Goal: Task Accomplishment & Management: Use online tool/utility

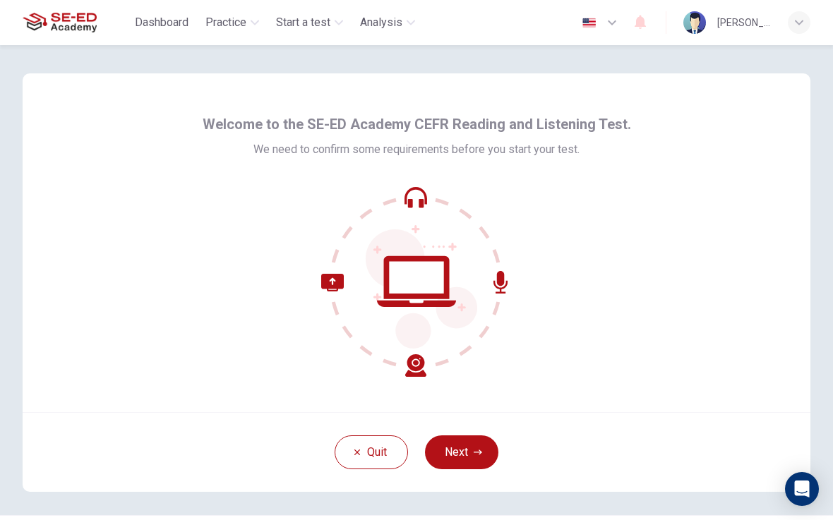
click at [478, 464] on button "Next" at bounding box center [461, 452] width 73 height 34
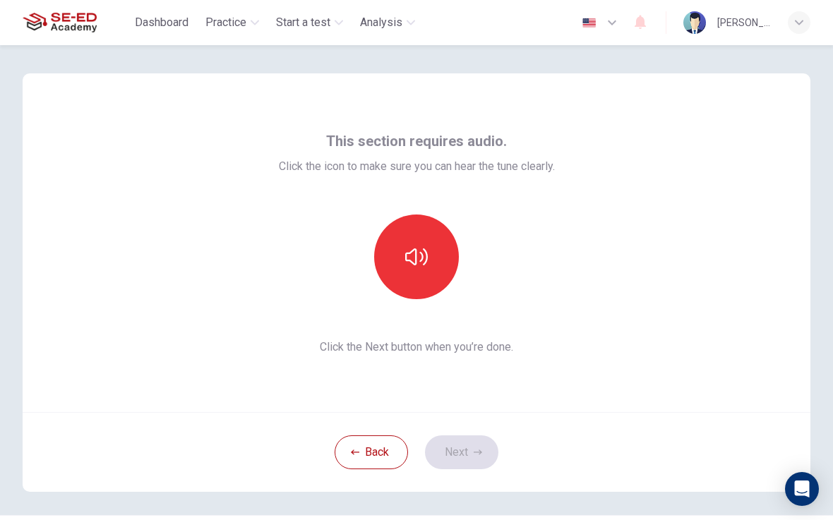
click at [394, 277] on button "button" at bounding box center [416, 257] width 85 height 85
click at [430, 260] on button "button" at bounding box center [416, 257] width 85 height 85
click at [425, 260] on icon "button" at bounding box center [416, 257] width 23 height 23
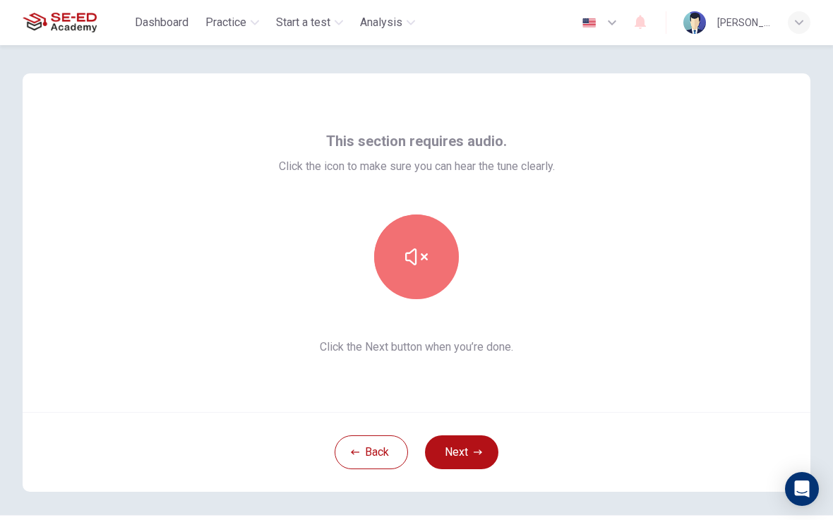
click at [430, 267] on button "button" at bounding box center [416, 257] width 85 height 85
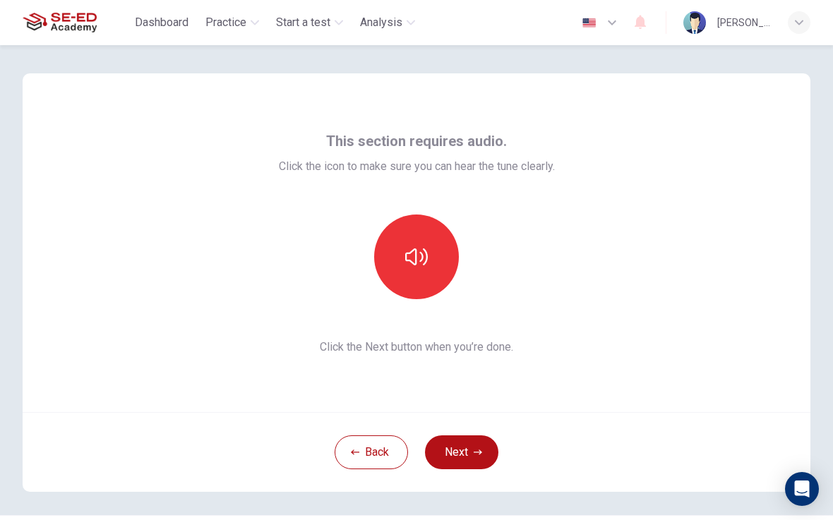
click at [419, 270] on button "button" at bounding box center [416, 257] width 85 height 85
click at [421, 269] on button "button" at bounding box center [416, 257] width 85 height 85
click at [426, 269] on button "button" at bounding box center [416, 257] width 85 height 85
click at [377, 452] on button "Back" at bounding box center [370, 452] width 73 height 34
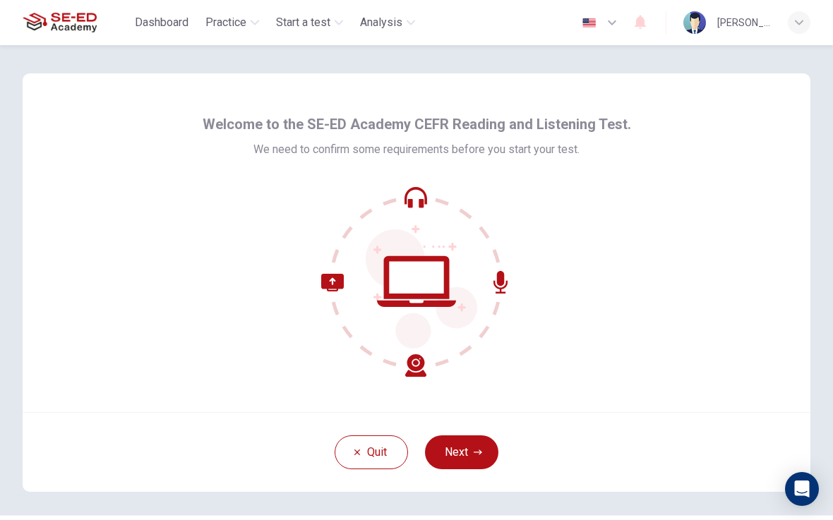
click at [471, 456] on button "Next" at bounding box center [461, 452] width 73 height 34
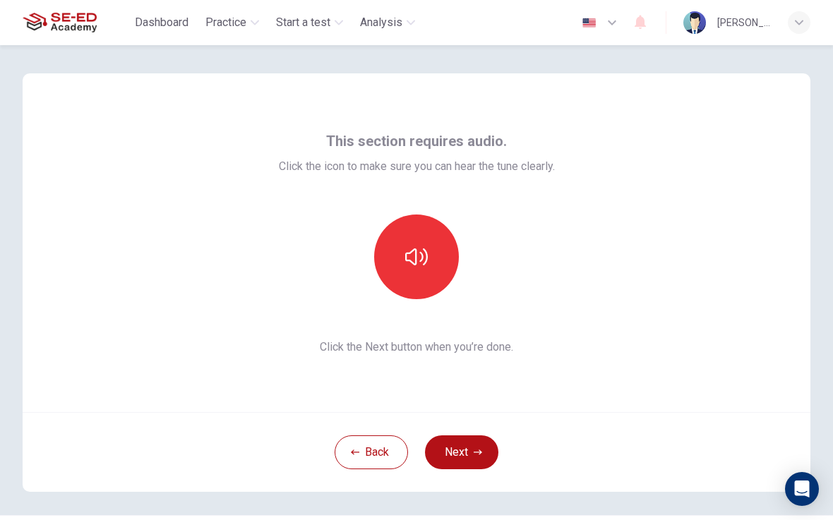
click at [413, 257] on icon "button" at bounding box center [416, 257] width 23 height 23
click at [483, 452] on button "Next" at bounding box center [461, 452] width 73 height 34
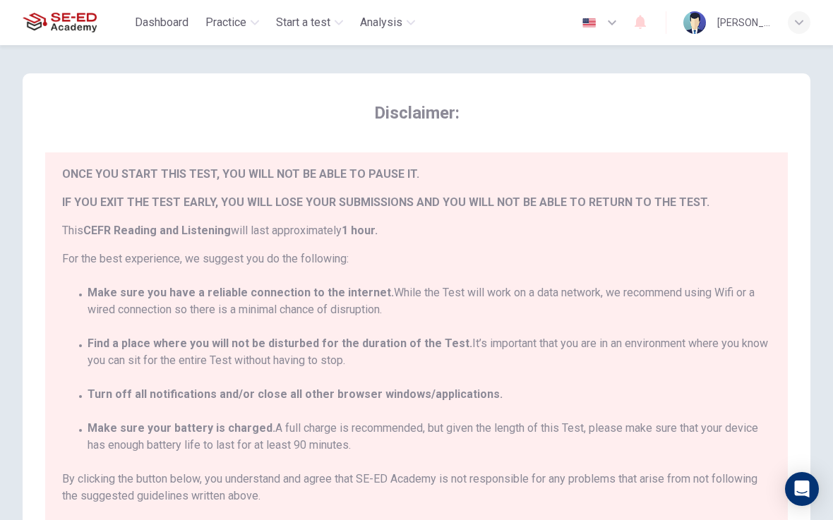
scroll to position [32, 0]
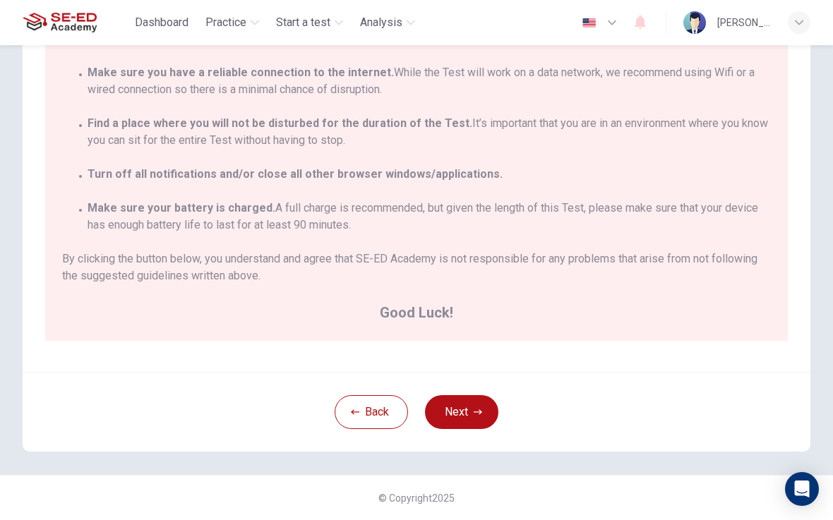
click at [473, 420] on button "Next" at bounding box center [461, 412] width 73 height 34
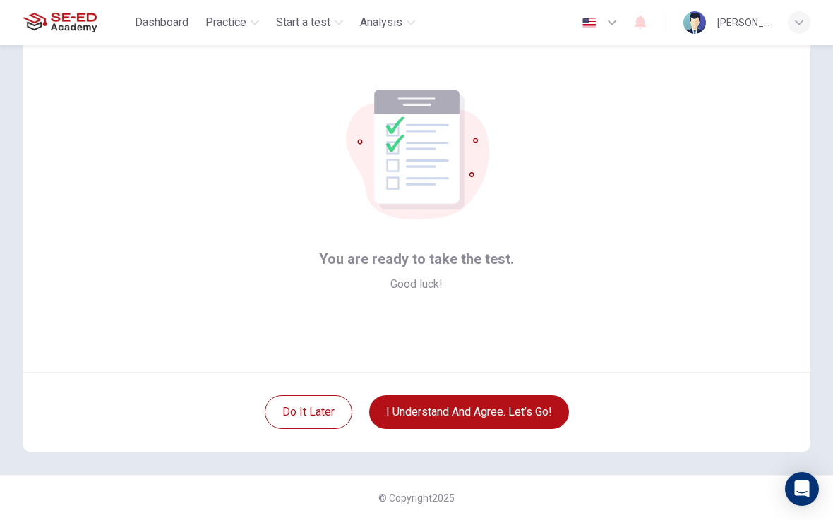
scroll to position [40, 0]
click at [519, 410] on button "I understand and agree. Let’s go!" at bounding box center [469, 412] width 200 height 34
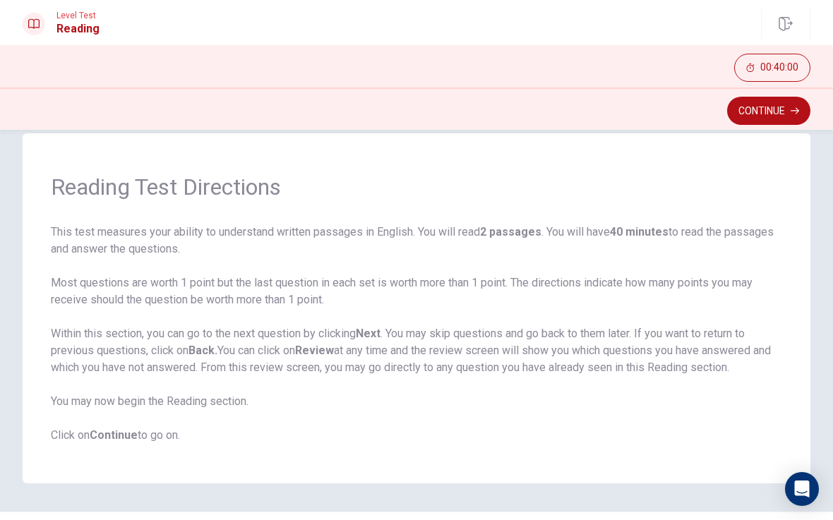
scroll to position [23, 0]
click at [780, 119] on button "Continue" at bounding box center [768, 111] width 83 height 28
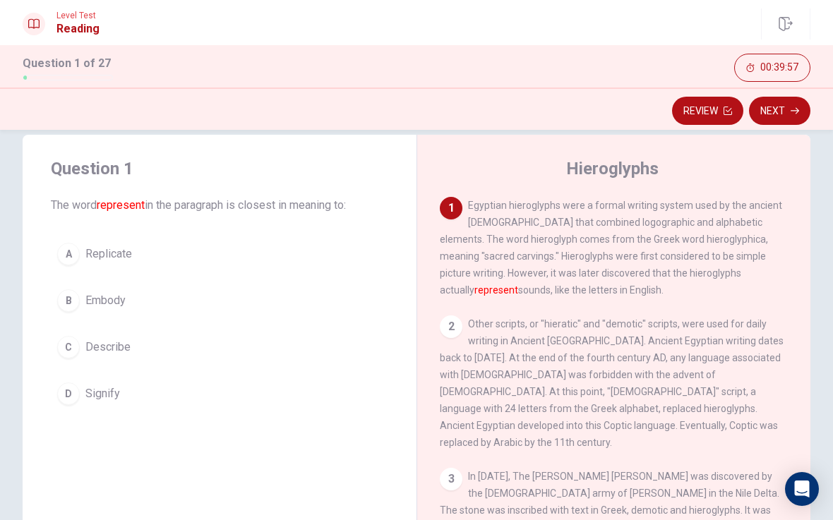
scroll to position [0, 0]
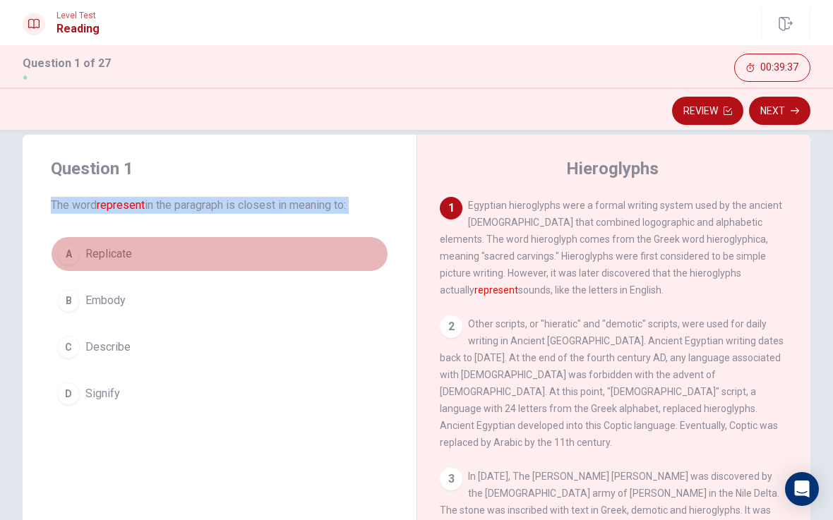
click at [99, 253] on span "Replicate" at bounding box center [108, 254] width 47 height 17
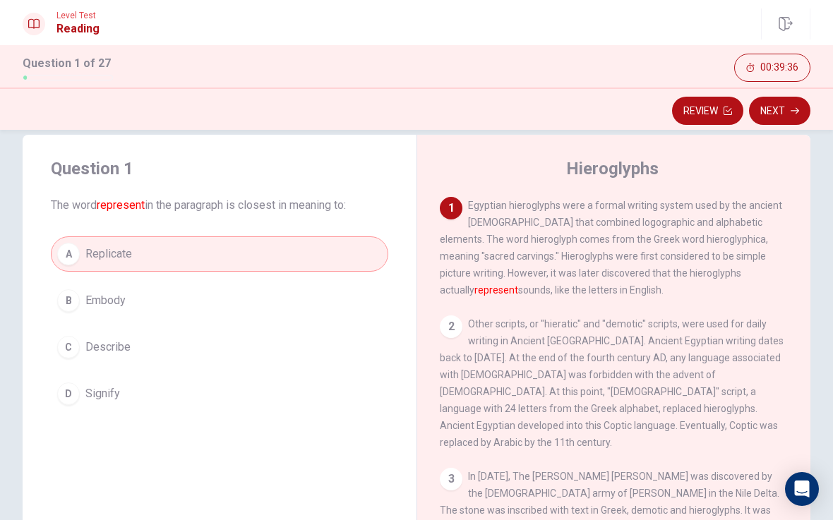
click at [88, 303] on span "Embody" at bounding box center [105, 300] width 40 height 17
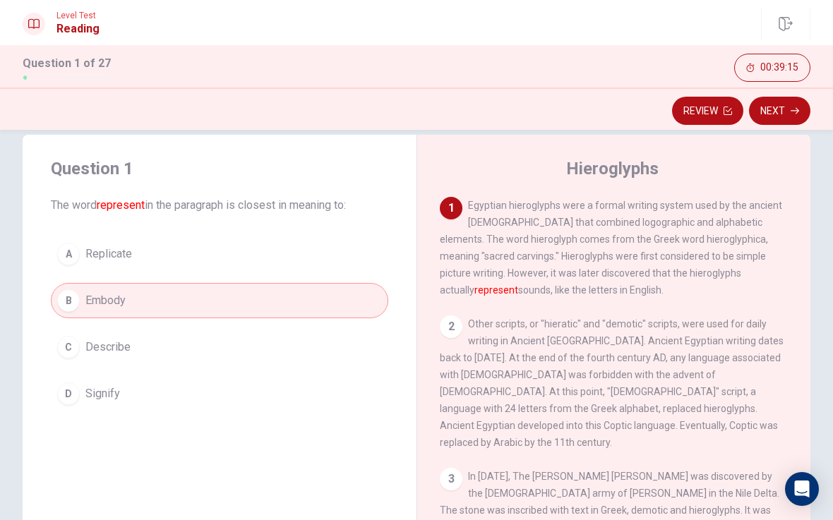
click at [68, 248] on div "A" at bounding box center [68, 254] width 23 height 23
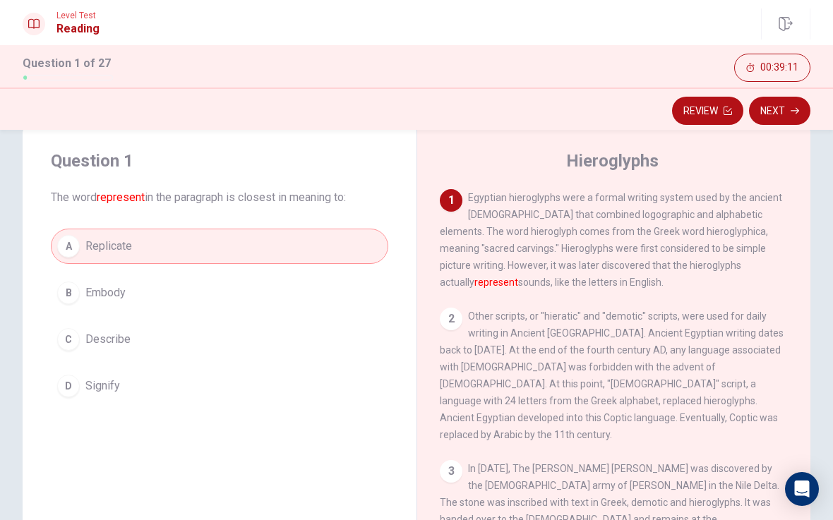
scroll to position [35, 0]
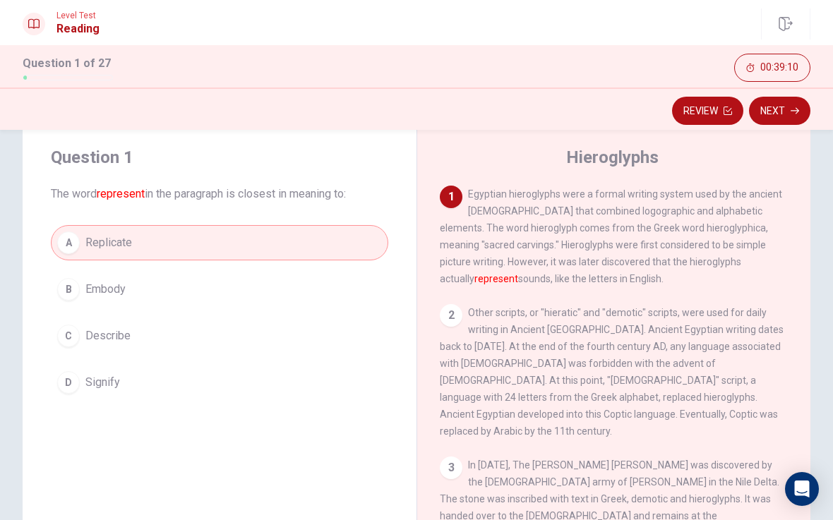
click at [771, 114] on button "Next" at bounding box center [779, 111] width 61 height 28
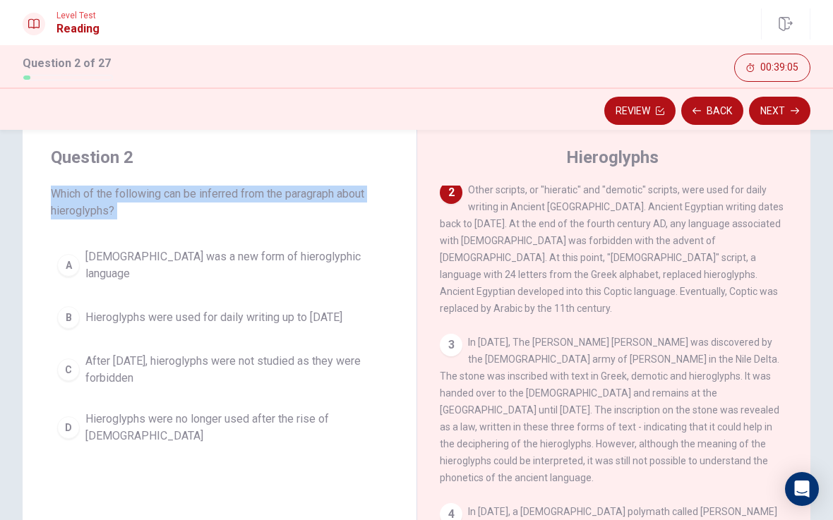
scroll to position [49, 0]
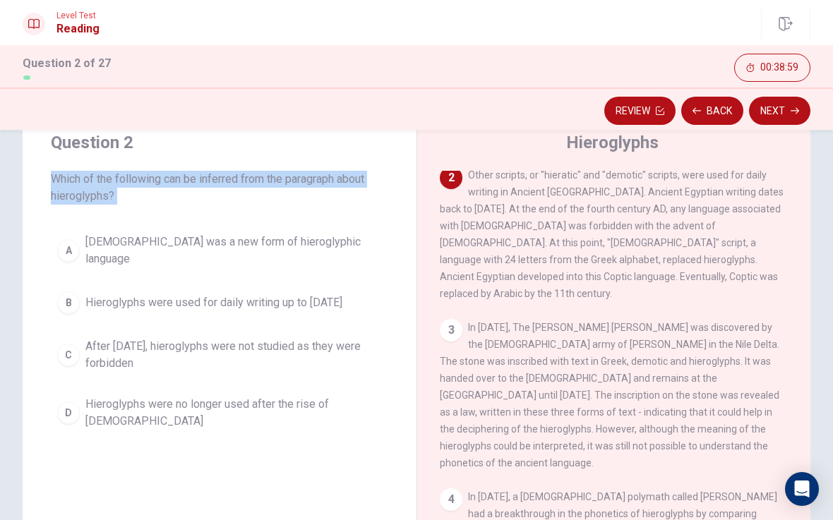
click at [124, 223] on div "Question 2 Which of the following can be inferred from the paragraph about hier…" at bounding box center [220, 284] width 394 height 350
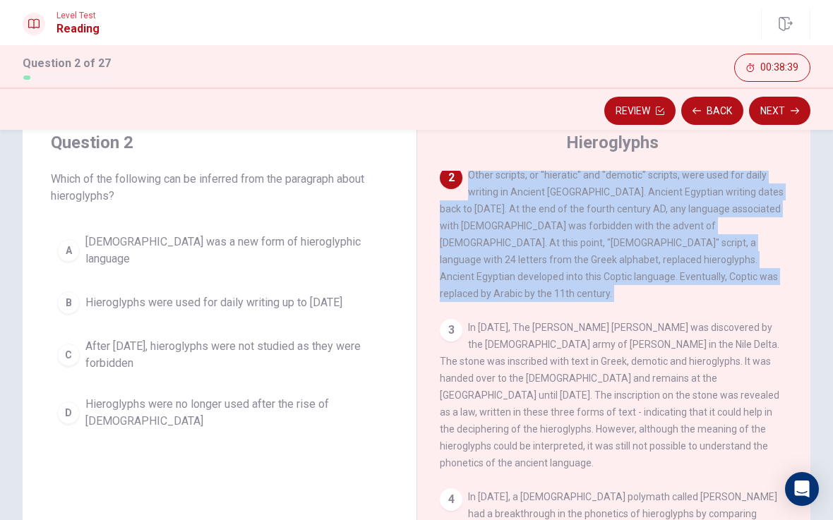
click at [745, 291] on div "2 Other scripts, or "hieratic" and "demotic" scripts, were used for daily writi…" at bounding box center [614, 234] width 349 height 135
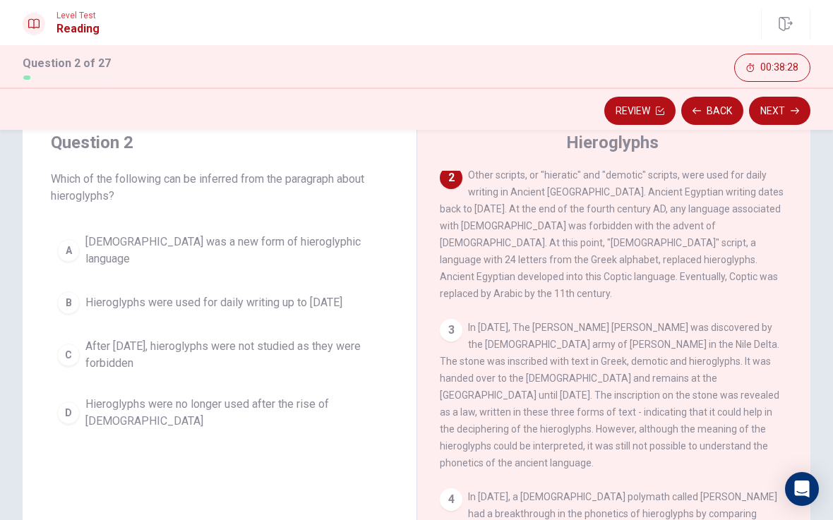
click at [68, 404] on div "D" at bounding box center [68, 412] width 23 height 23
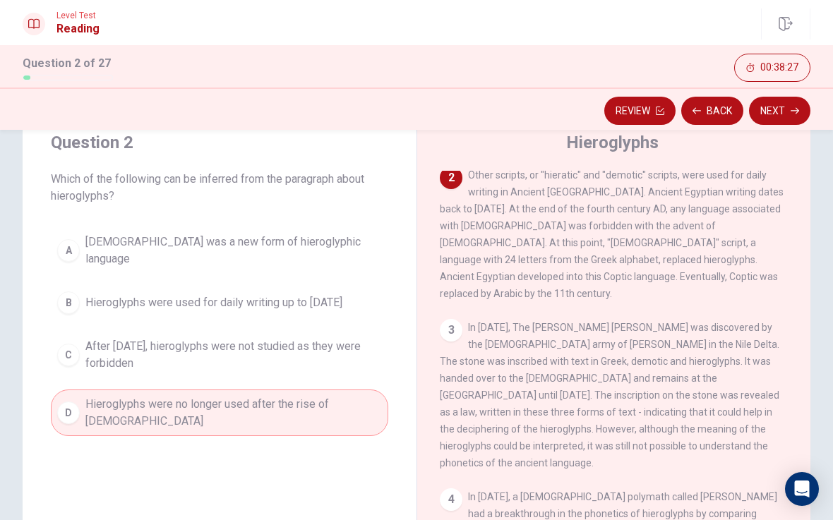
click at [788, 115] on button "Next" at bounding box center [779, 111] width 61 height 28
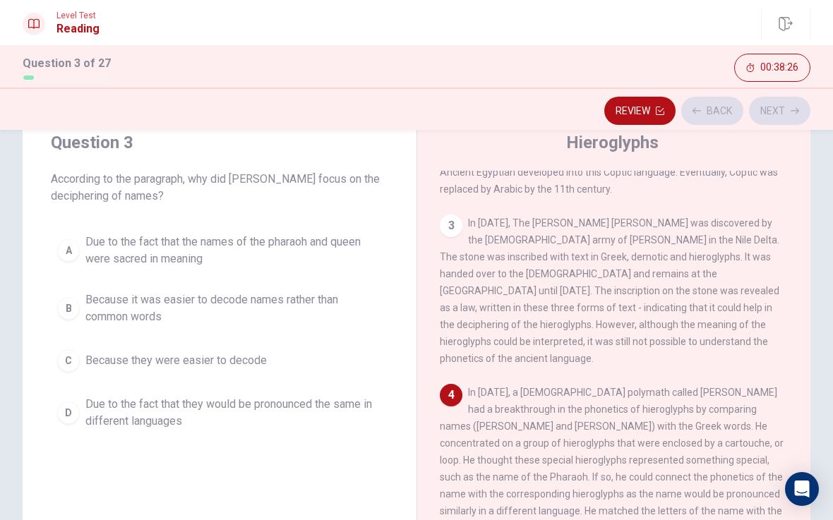
scroll to position [333, 0]
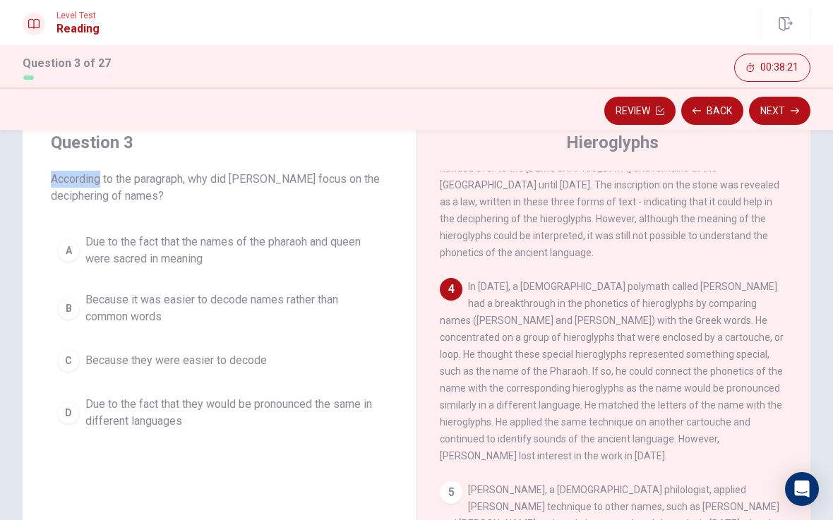
click at [86, 224] on div "Question 3 According to the paragraph, why did [PERSON_NAME] focus on the decip…" at bounding box center [220, 284] width 394 height 350
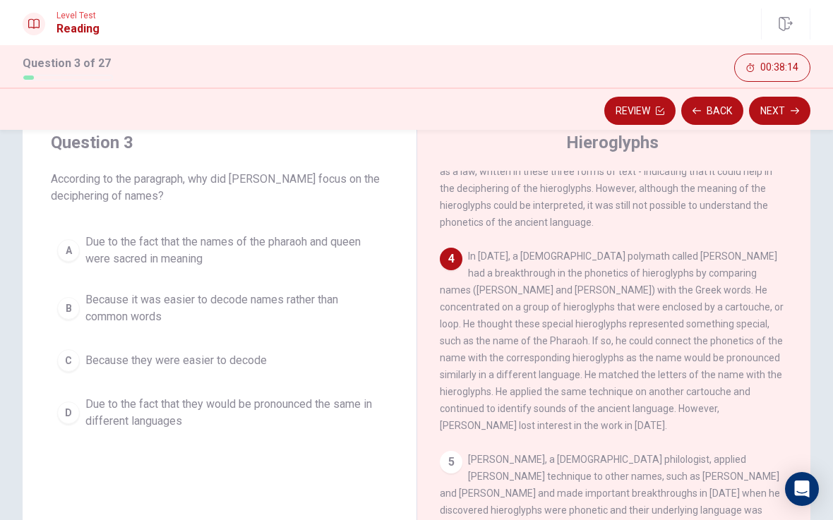
scroll to position [366, 0]
click at [69, 308] on div "B" at bounding box center [68, 308] width 23 height 23
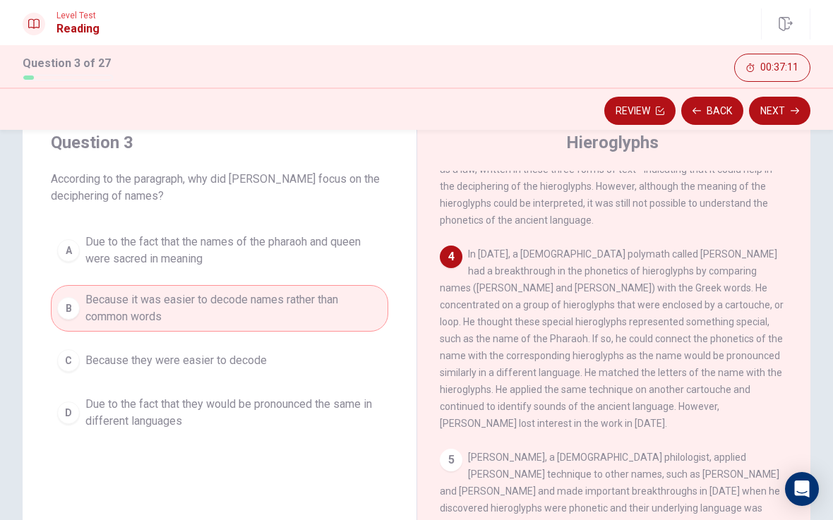
click at [787, 111] on button "Next" at bounding box center [779, 111] width 61 height 28
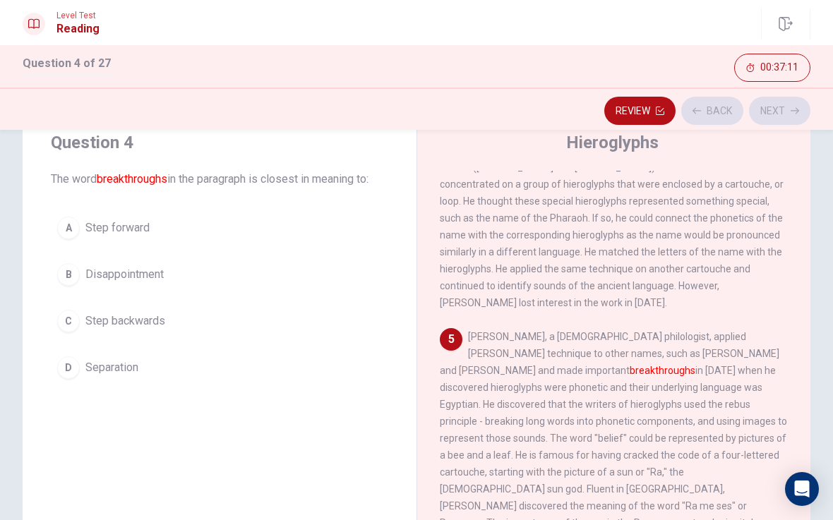
scroll to position [579, 0]
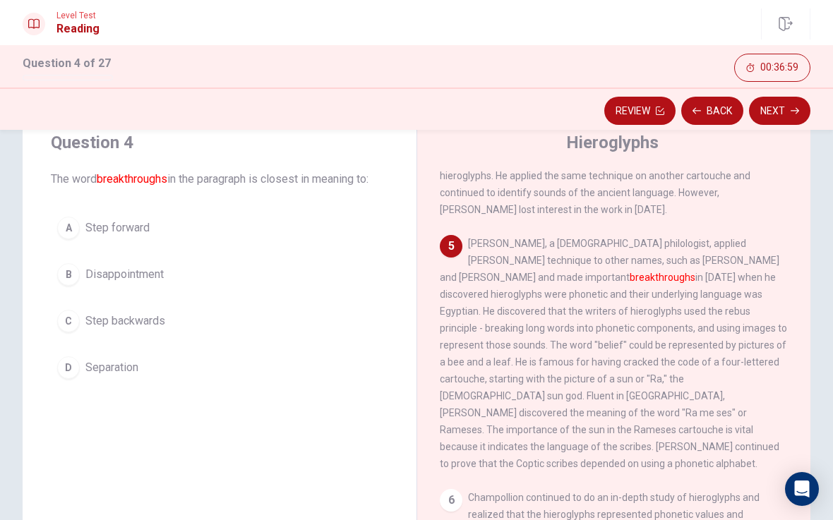
click at [67, 224] on div "A" at bounding box center [68, 228] width 23 height 23
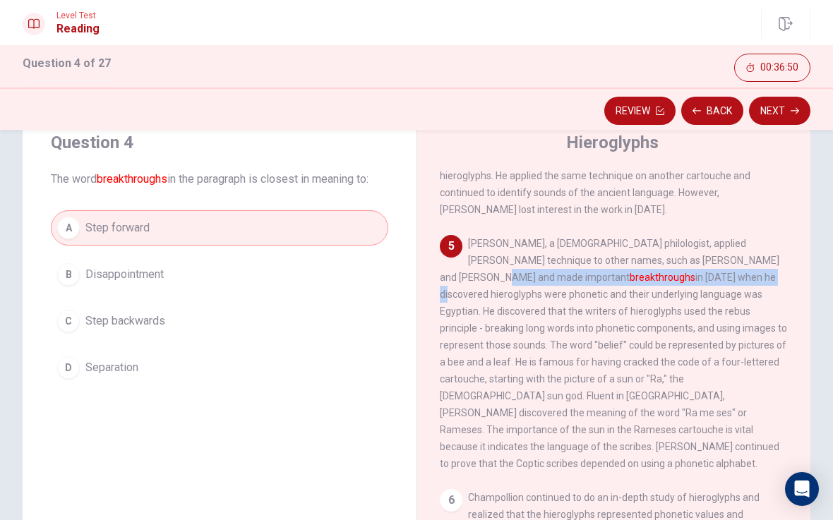
click at [783, 116] on button "Next" at bounding box center [779, 111] width 61 height 28
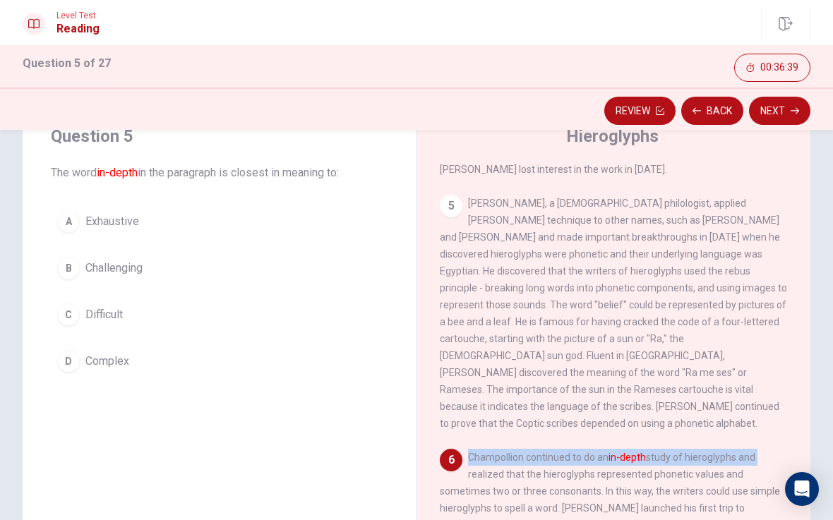
scroll to position [54, 0]
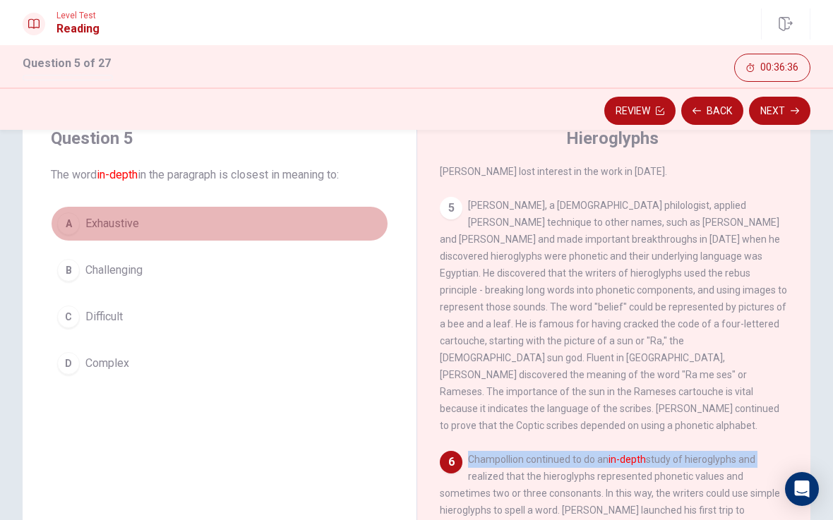
click at [93, 225] on span "Exhaustive" at bounding box center [112, 223] width 54 height 17
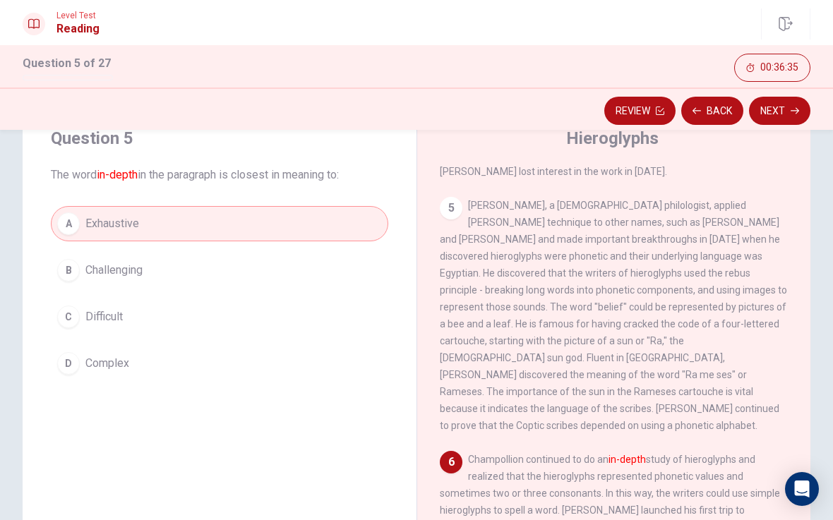
click at [64, 363] on div "D" at bounding box center [68, 363] width 23 height 23
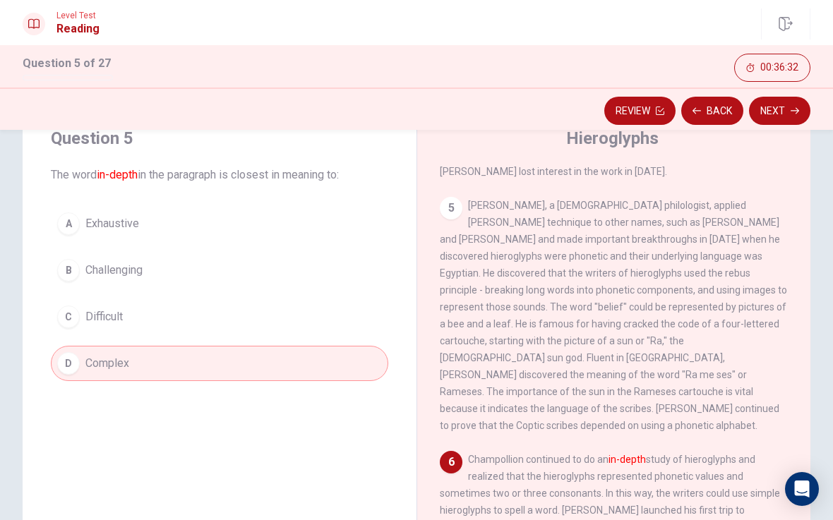
click at [773, 124] on button "Next" at bounding box center [779, 111] width 61 height 28
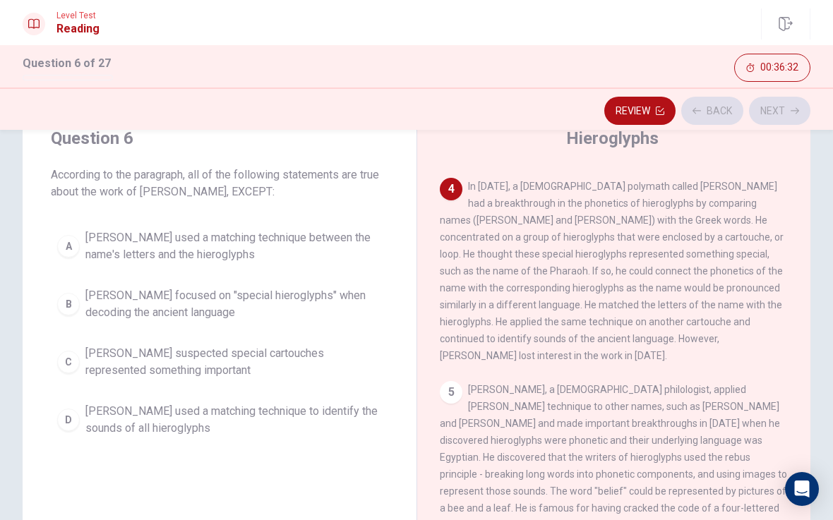
scroll to position [421, 0]
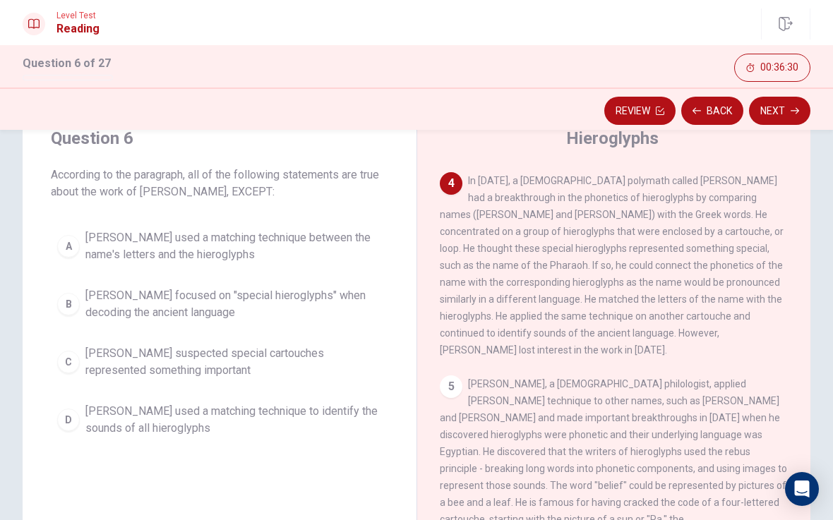
click at [721, 113] on button "Back" at bounding box center [712, 111] width 62 height 28
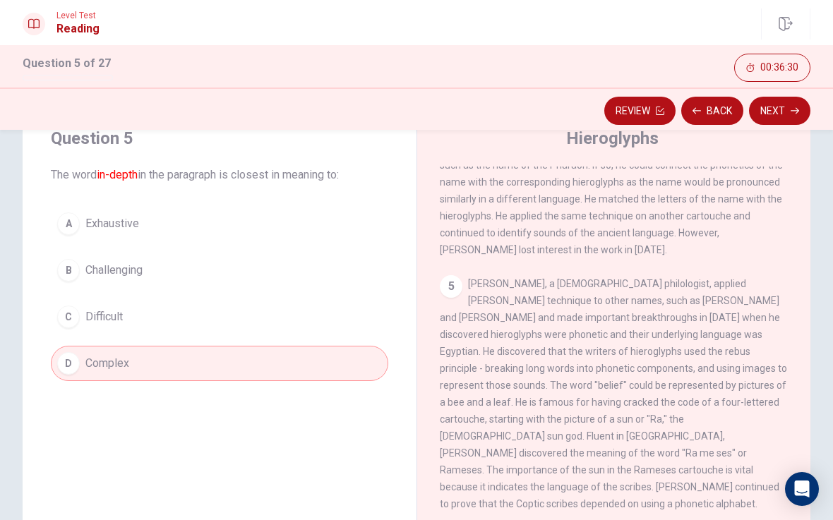
scroll to position [613, 0]
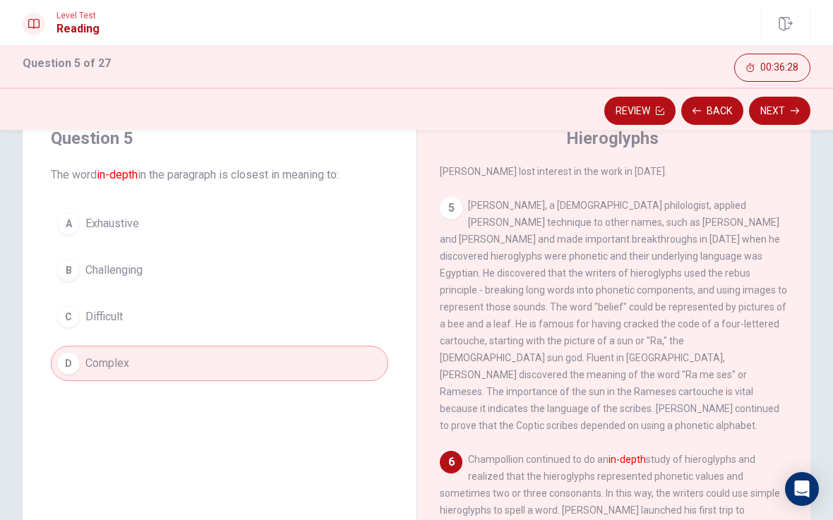
click at [71, 228] on div "A" at bounding box center [68, 223] width 23 height 23
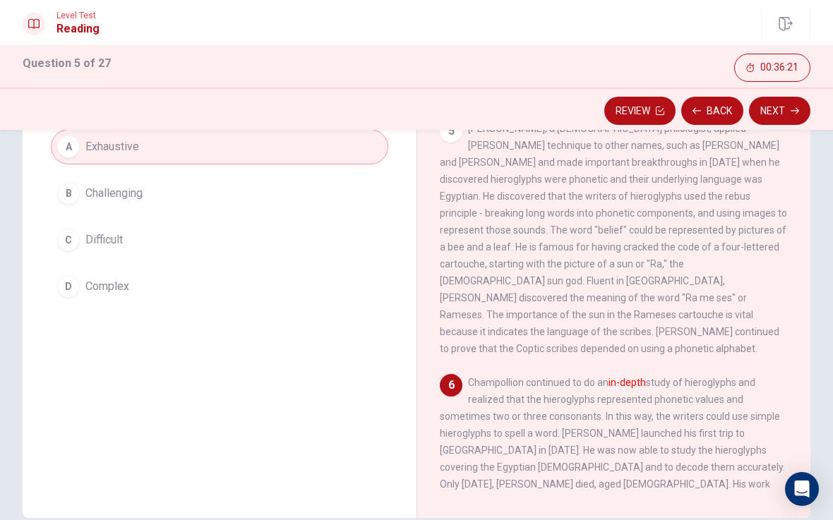
scroll to position [128, 0]
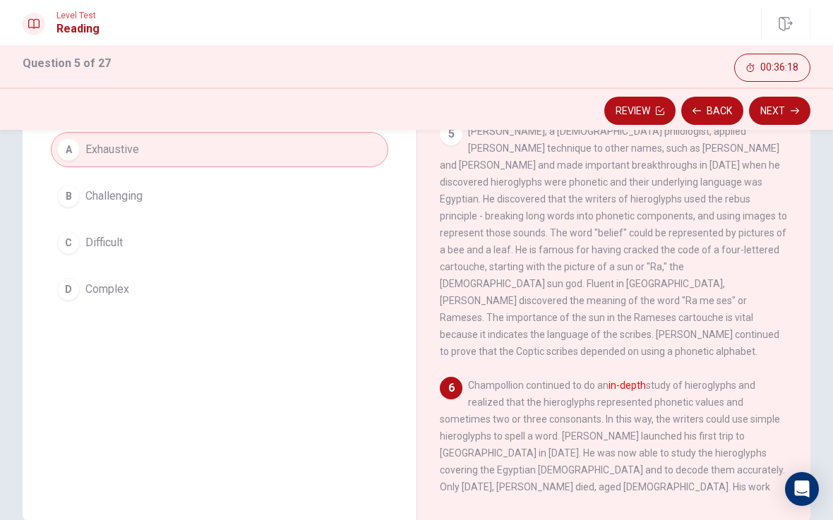
click at [786, 110] on button "Next" at bounding box center [779, 111] width 61 height 28
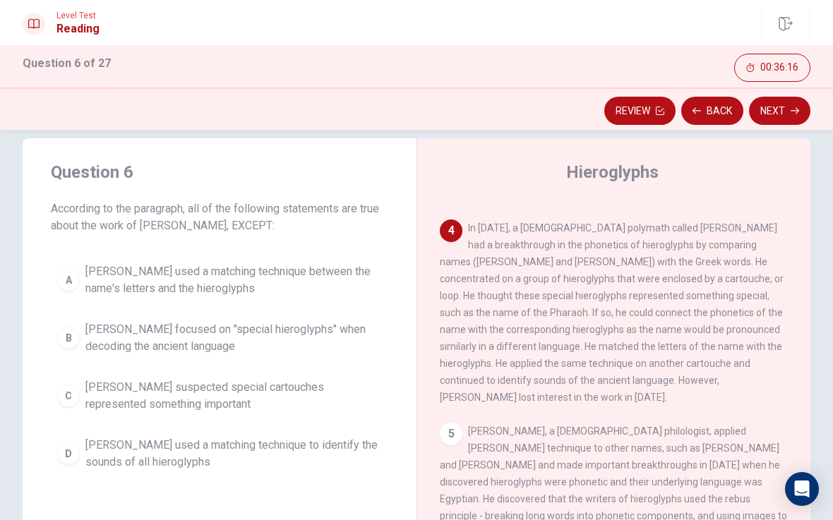
scroll to position [19, 0]
click at [236, 278] on span "[PERSON_NAME] used a matching technique between the name's letters and the hier…" at bounding box center [233, 281] width 296 height 34
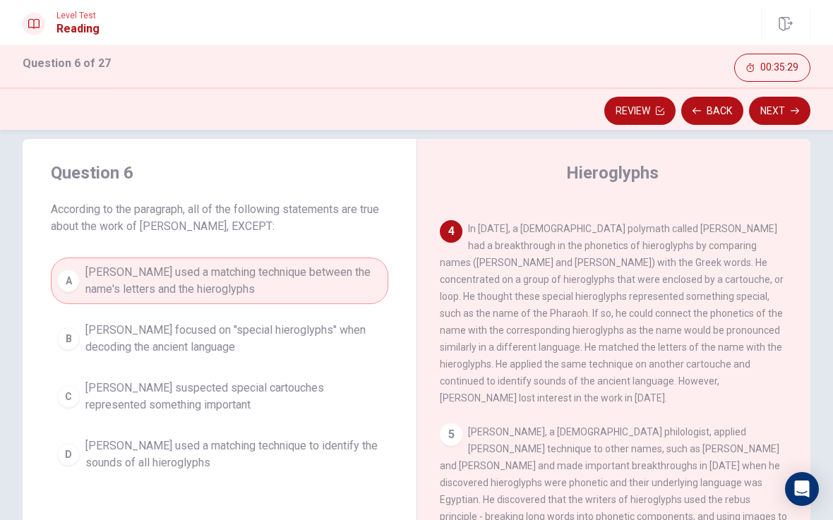
click at [781, 109] on button "Next" at bounding box center [779, 111] width 61 height 28
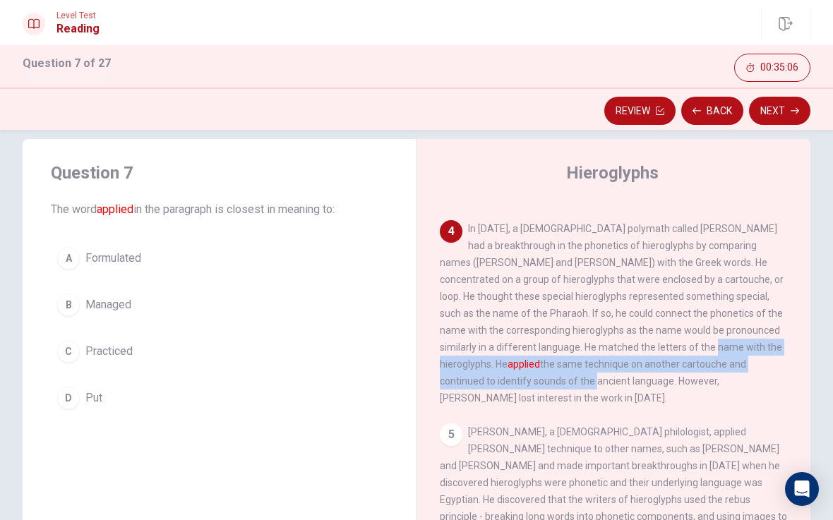
click at [126, 261] on span "Formulated" at bounding box center [113, 258] width 56 height 17
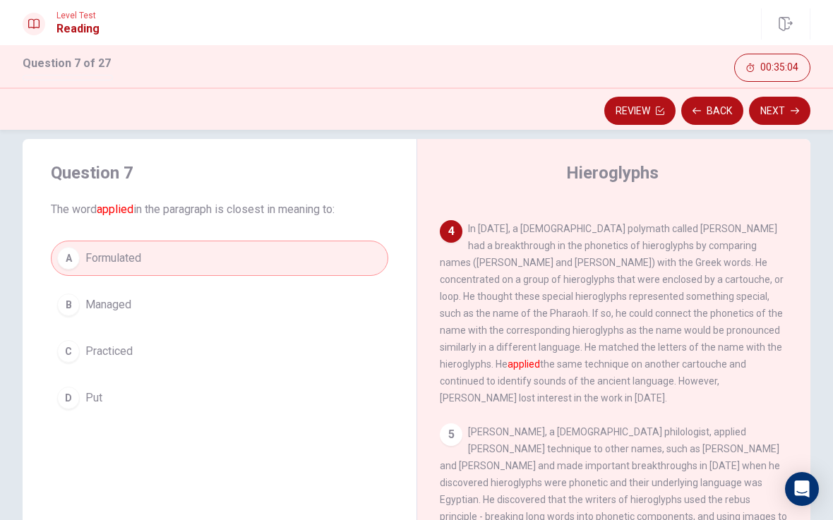
click at [783, 117] on button "Next" at bounding box center [779, 111] width 61 height 28
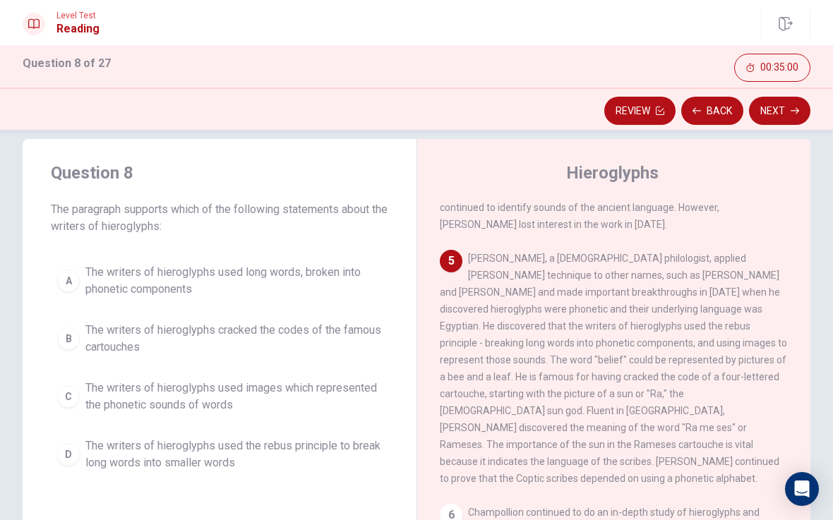
scroll to position [594, 0]
click at [78, 404] on button "C The writers of hieroglyphs used images which represented the phonetic sounds …" at bounding box center [219, 396] width 337 height 47
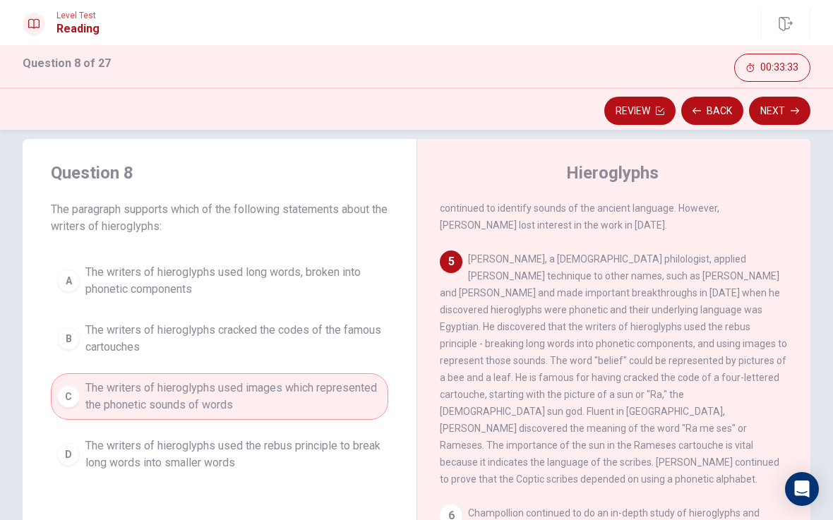
click at [789, 104] on button "Next" at bounding box center [779, 111] width 61 height 28
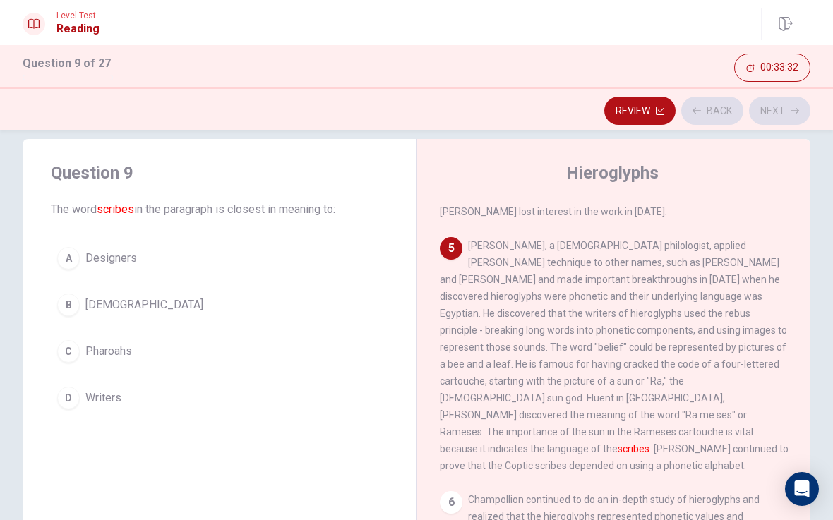
scroll to position [613, 0]
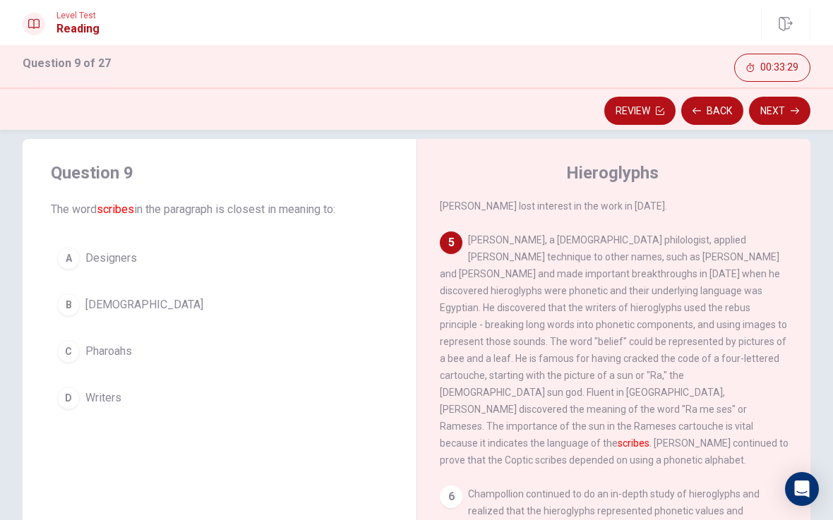
click at [80, 310] on button "B [DEMOGRAPHIC_DATA]" at bounding box center [219, 304] width 337 height 35
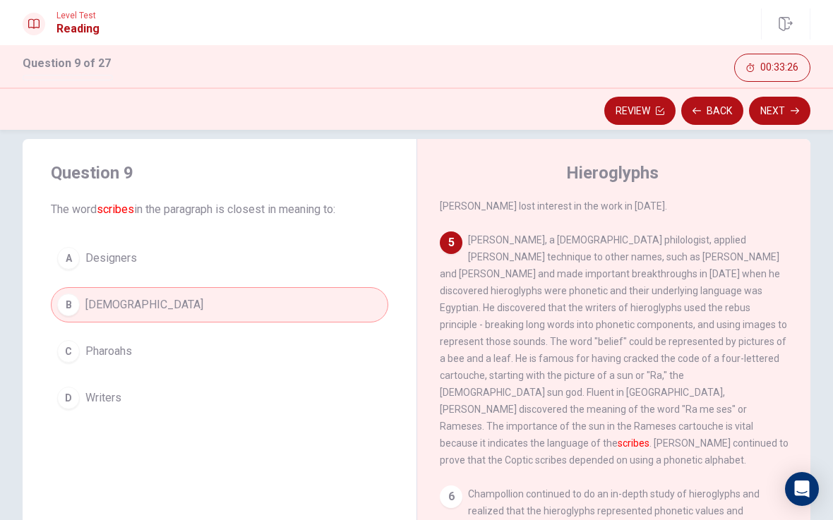
click at [777, 118] on button "Next" at bounding box center [779, 111] width 61 height 28
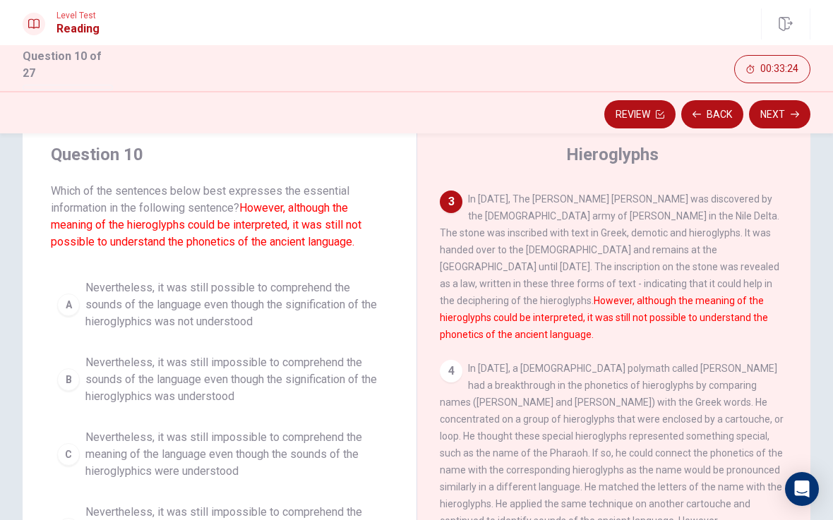
scroll to position [42, 0]
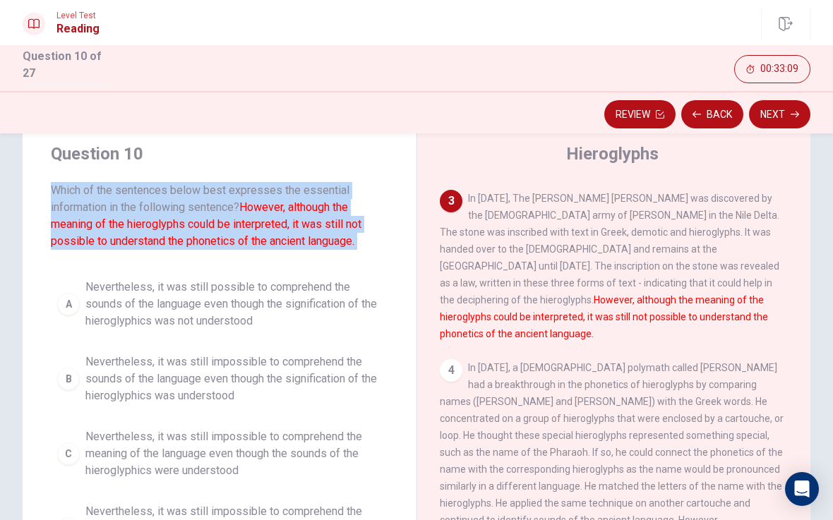
click at [186, 283] on span "Nevertheless, it was still possible to comprehend the sounds of the language ev…" at bounding box center [233, 304] width 296 height 51
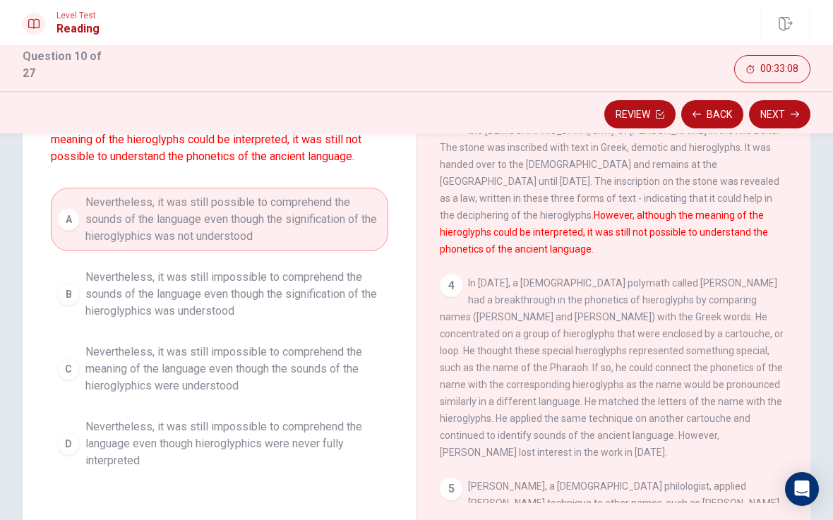
scroll to position [137, 0]
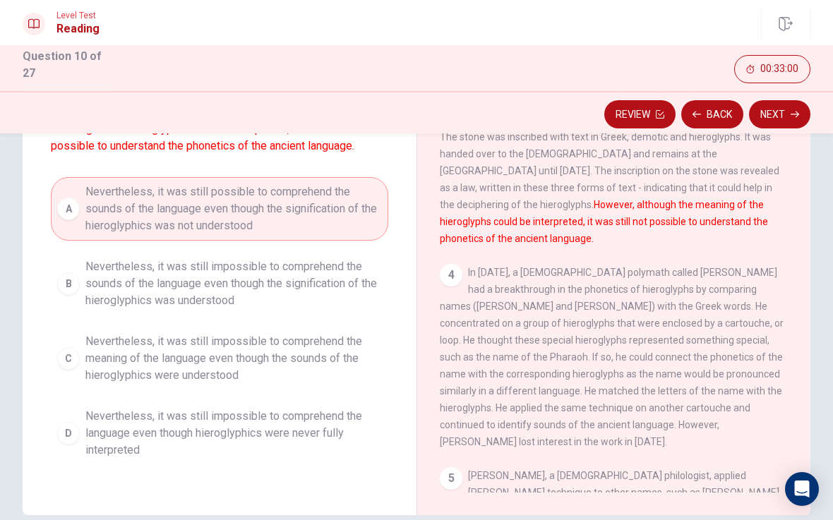
click at [58, 289] on button "B Nevertheless, it was still impossible to comprehend the sounds of the languag…" at bounding box center [219, 284] width 337 height 64
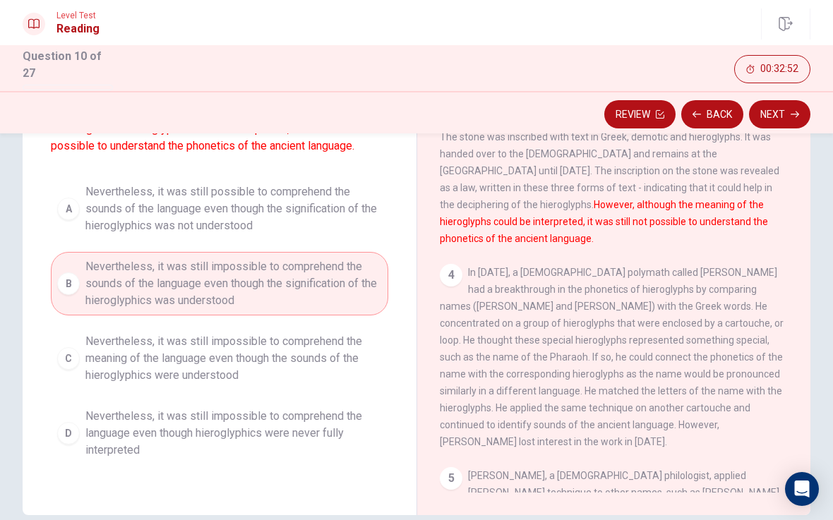
click at [781, 111] on button "Next" at bounding box center [779, 114] width 61 height 28
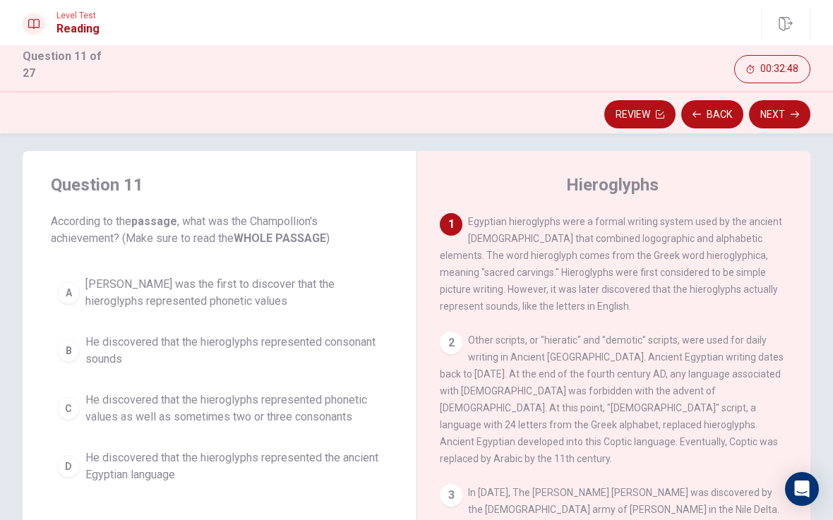
scroll to position [11, 0]
click at [68, 459] on div "D" at bounding box center [68, 465] width 23 height 23
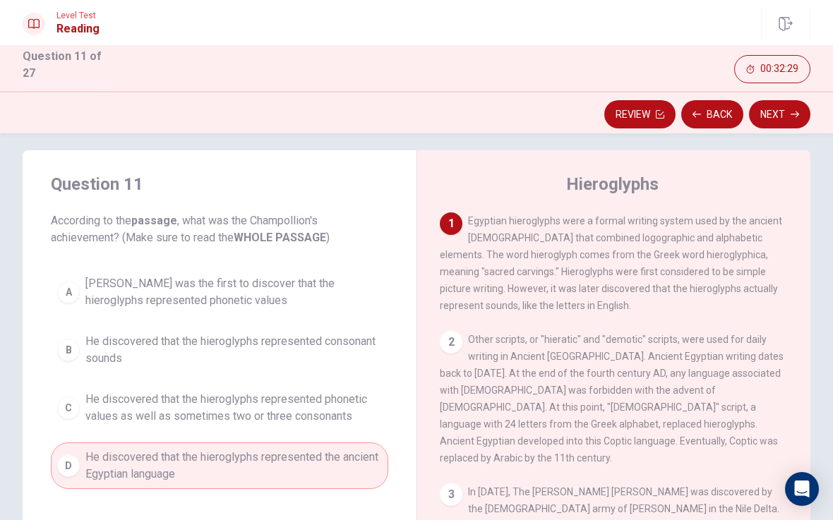
click at [778, 112] on button "Next" at bounding box center [779, 114] width 61 height 28
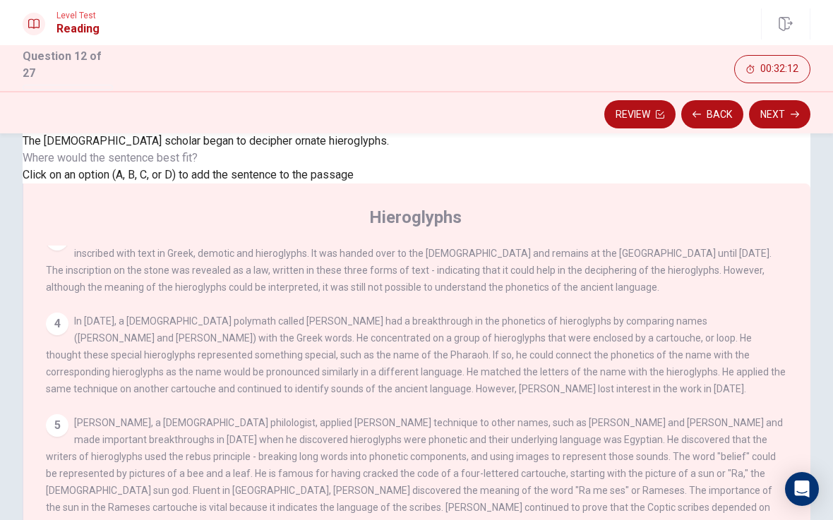
scroll to position [99, 0]
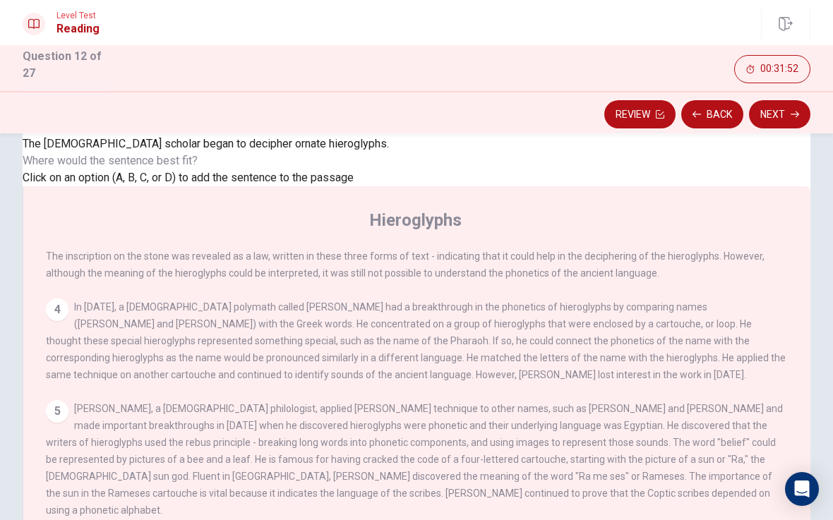
click at [780, 119] on button "Next" at bounding box center [779, 114] width 61 height 28
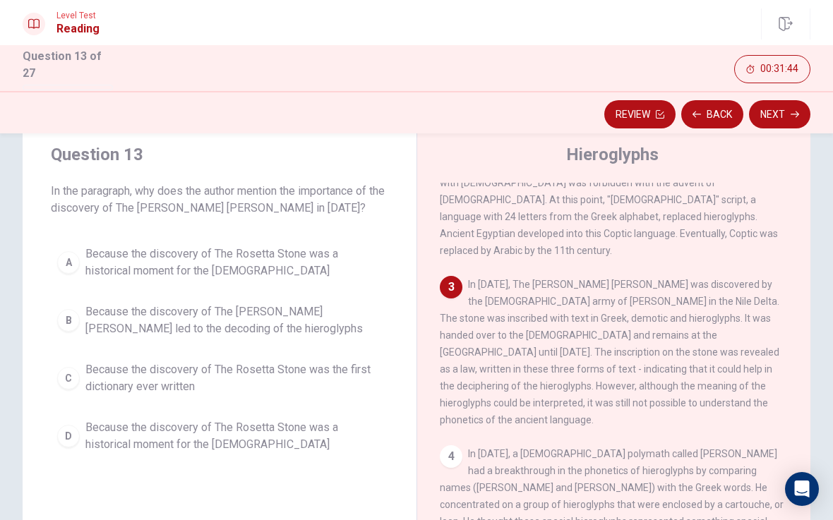
scroll to position [179, 0]
click at [74, 251] on div "A" at bounding box center [68, 262] width 23 height 23
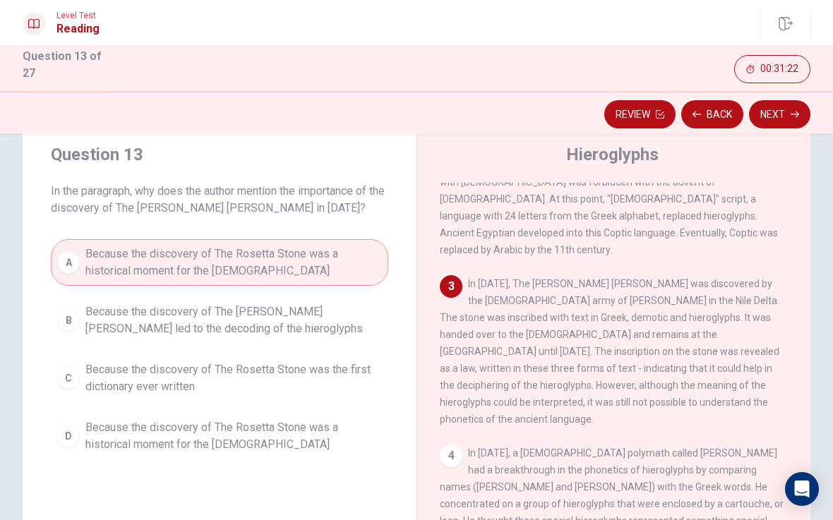
click at [779, 107] on button "Next" at bounding box center [779, 114] width 61 height 28
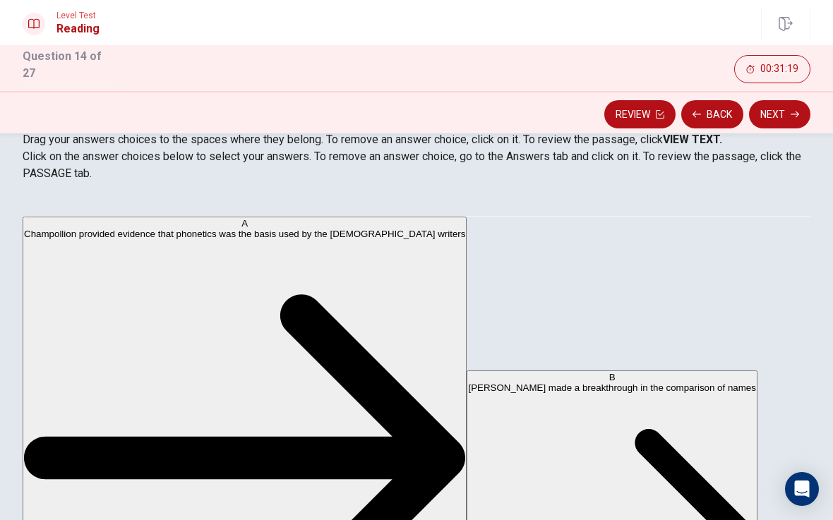
scroll to position [159, 0]
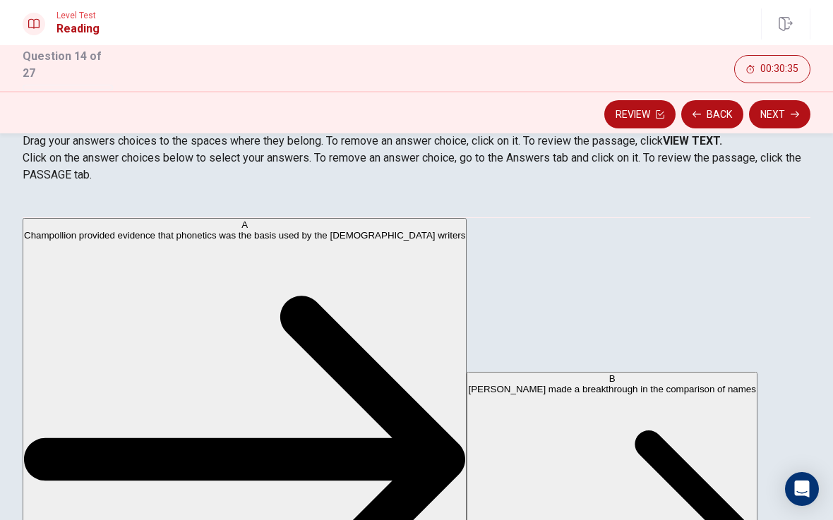
click at [782, 110] on button "Next" at bounding box center [779, 114] width 61 height 28
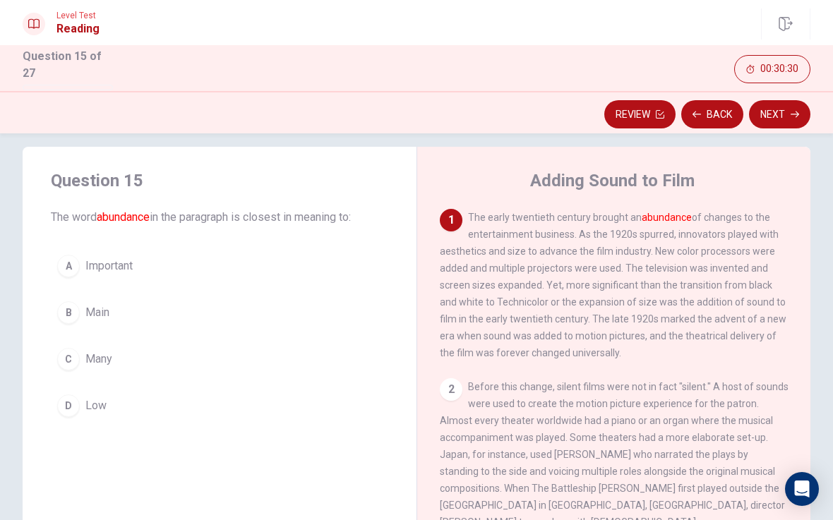
scroll to position [19, 0]
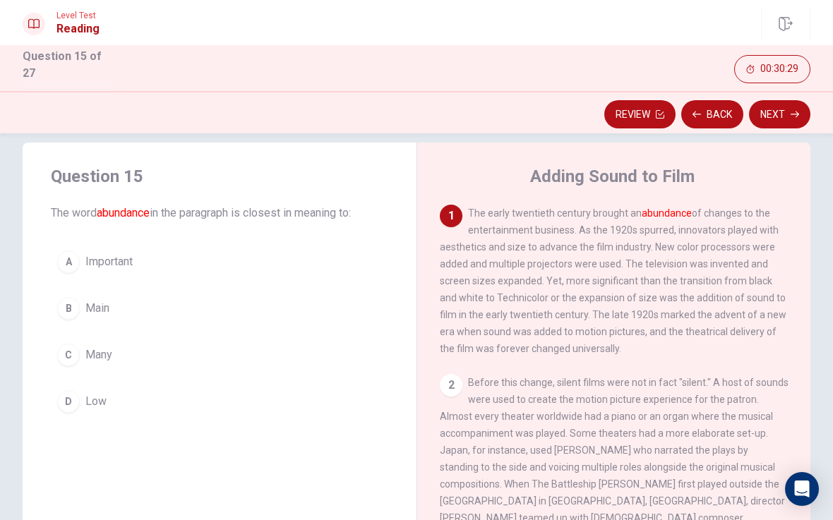
click at [705, 108] on button "Back" at bounding box center [712, 114] width 62 height 28
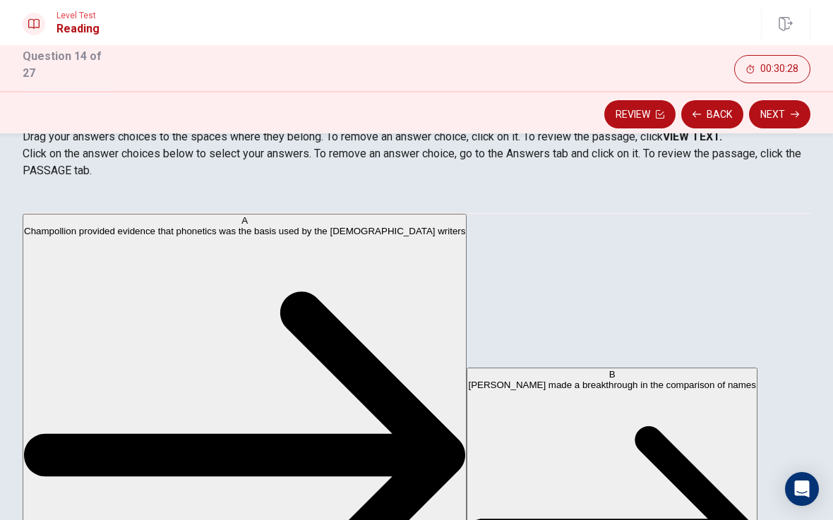
scroll to position [188, 0]
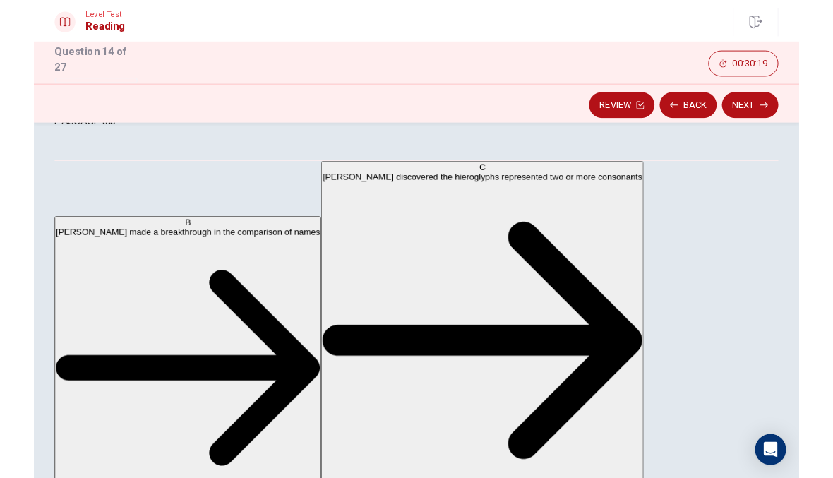
scroll to position [262, 0]
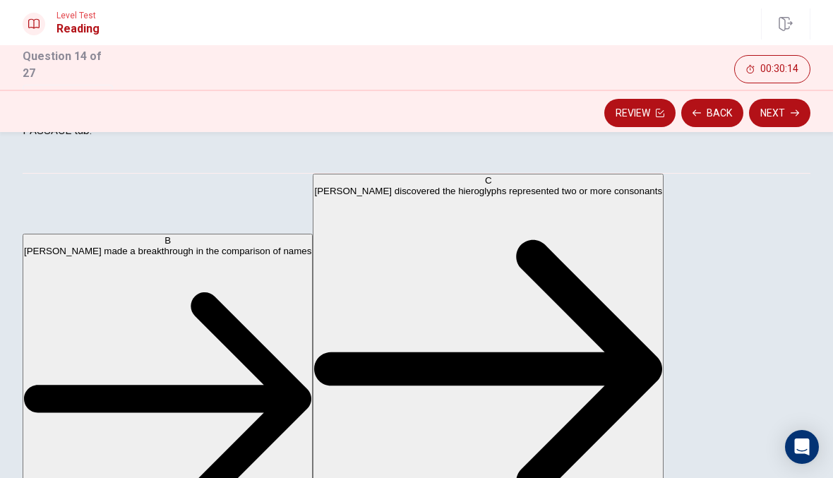
click at [782, 114] on button "Next" at bounding box center [779, 113] width 61 height 28
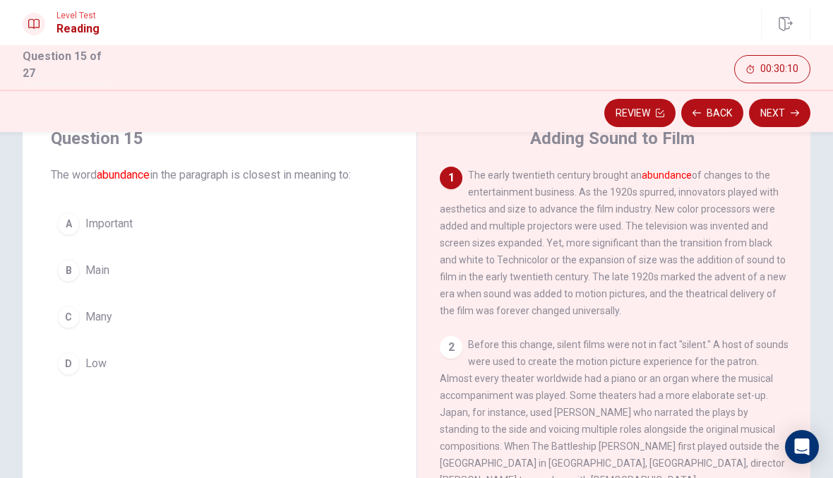
scroll to position [55, 0]
click at [675, 240] on span "The early twentieth century brought an abundance of changes to the entertainmen…" at bounding box center [613, 243] width 346 height 147
click at [67, 220] on div "A" at bounding box center [68, 224] width 23 height 23
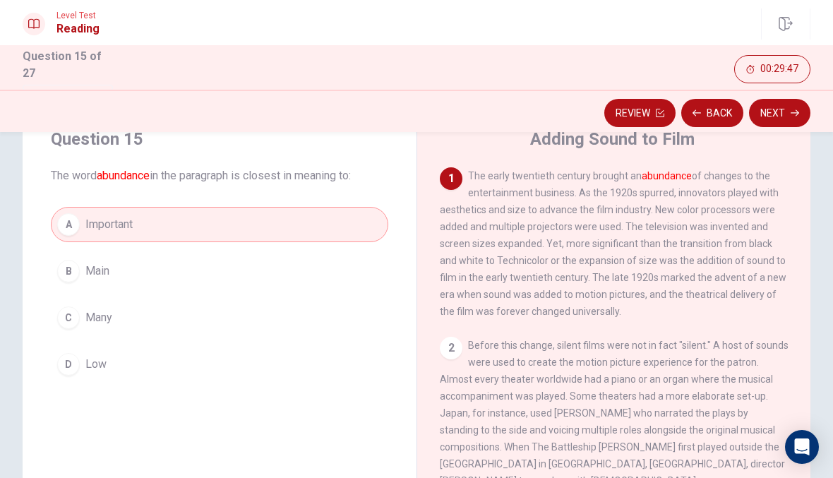
click at [778, 109] on button "Next" at bounding box center [779, 113] width 61 height 28
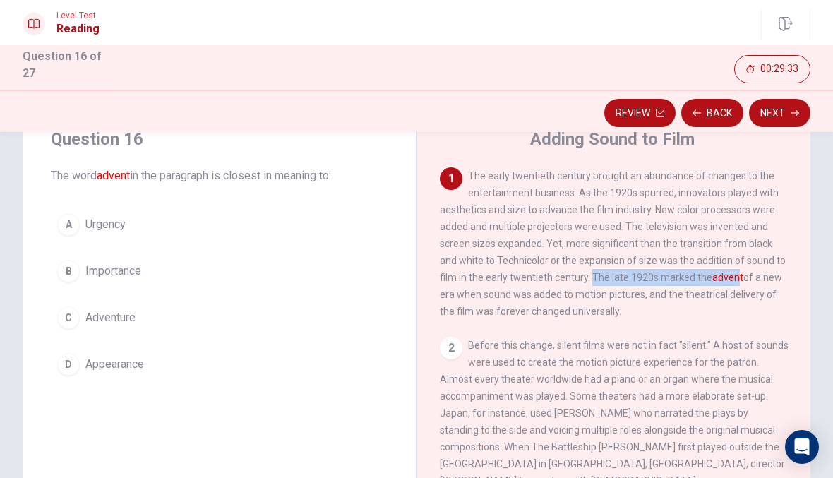
click at [732, 241] on span "The early twentieth century brought an abundance of changes to the entertainmen…" at bounding box center [613, 243] width 346 height 147
click at [761, 243] on span "The early twentieth century brought an abundance of changes to the entertainmen…" at bounding box center [613, 243] width 346 height 147
click at [71, 314] on div "C" at bounding box center [68, 317] width 23 height 23
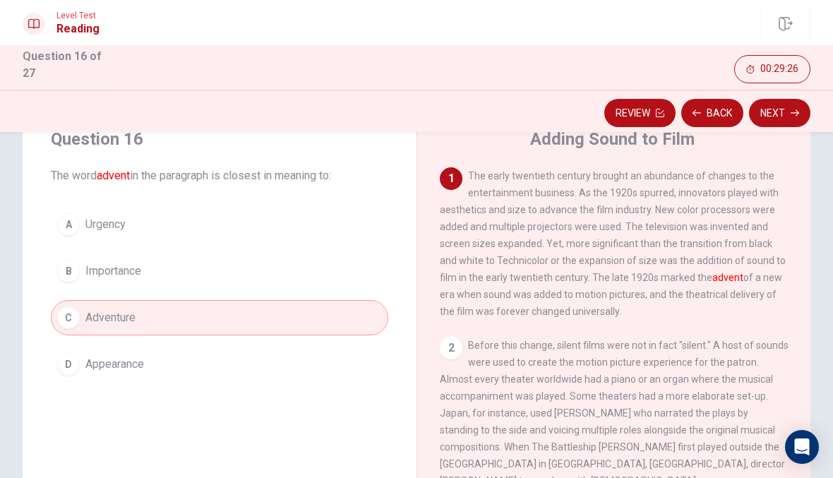
click at [67, 222] on div "A" at bounding box center [68, 224] width 23 height 23
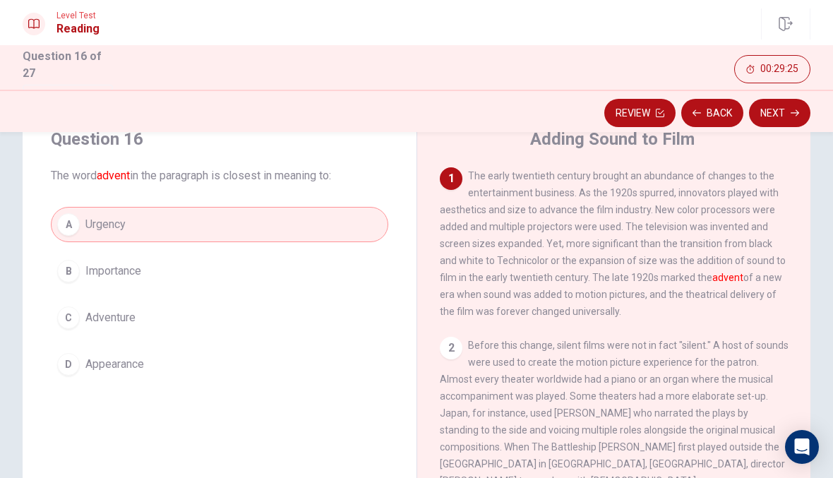
click at [780, 116] on button "Next" at bounding box center [779, 113] width 61 height 28
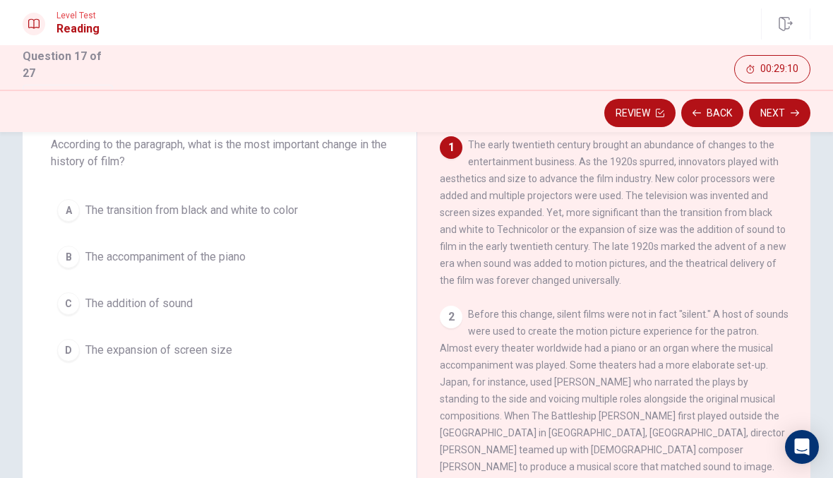
scroll to position [89, 0]
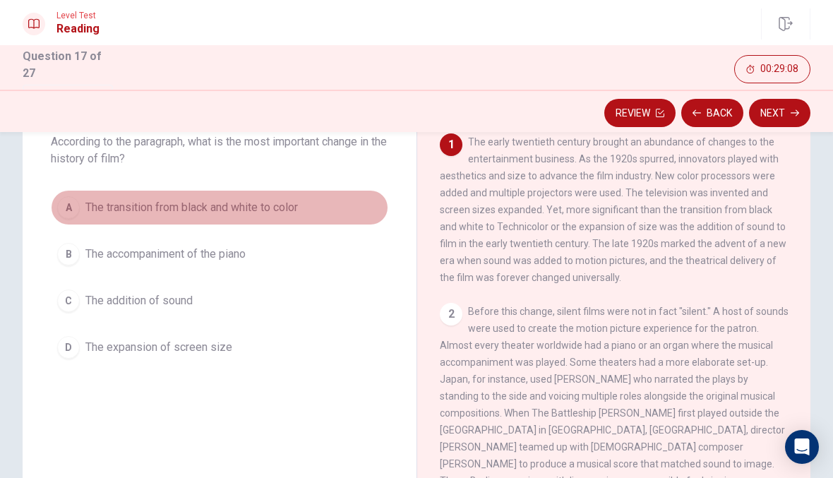
click at [294, 205] on span "The transition from black and white to color" at bounding box center [191, 207] width 212 height 17
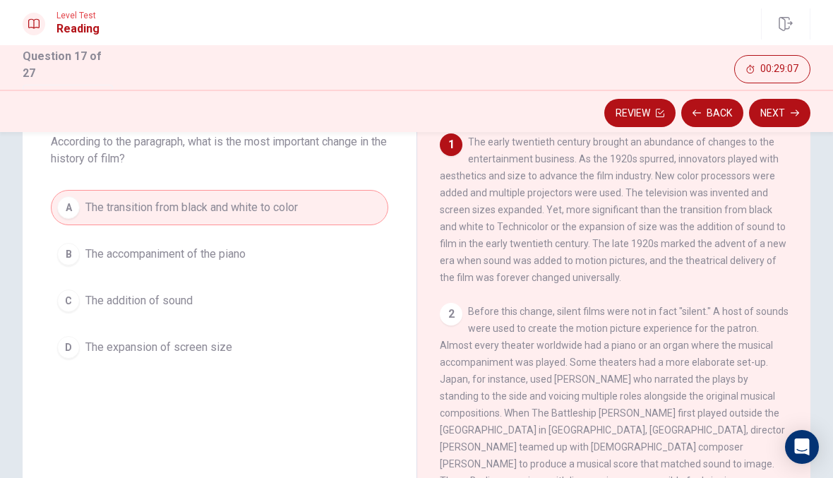
click at [783, 107] on button "Next" at bounding box center [779, 113] width 61 height 28
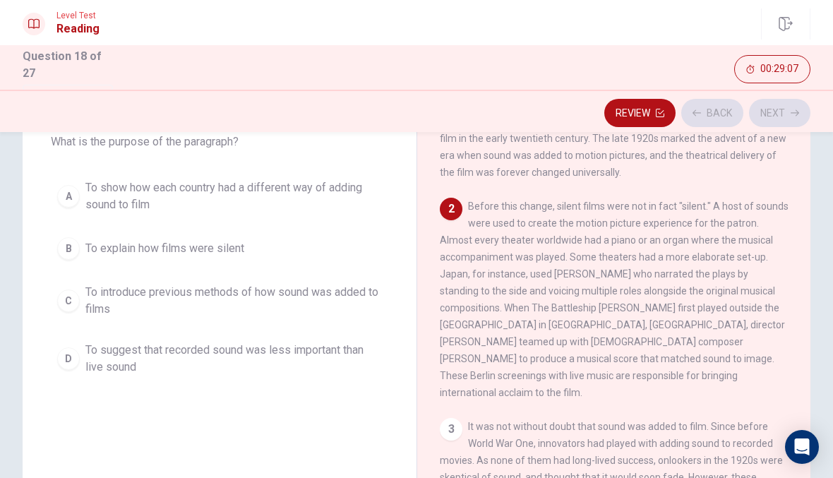
scroll to position [61, 0]
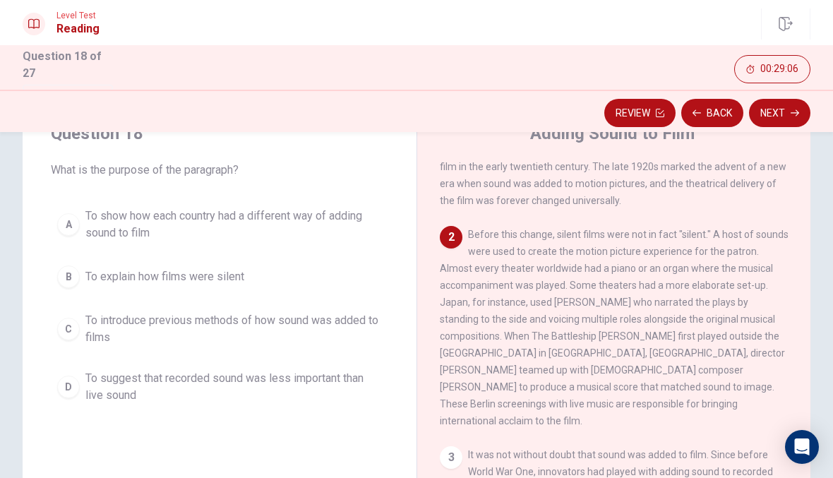
click at [705, 108] on button "Back" at bounding box center [712, 113] width 62 height 28
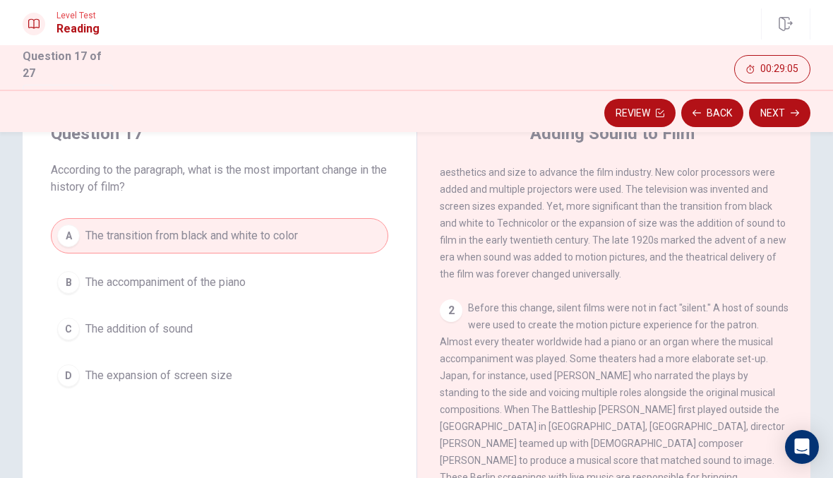
scroll to position [0, 0]
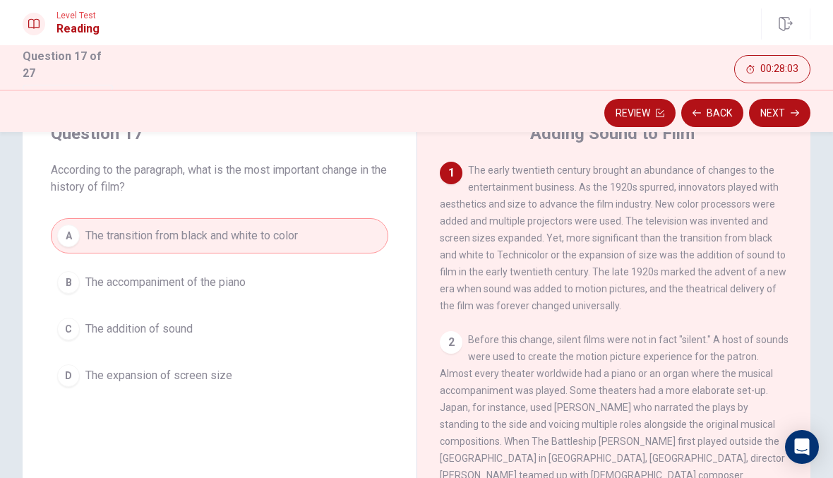
click at [778, 111] on button "Next" at bounding box center [779, 113] width 61 height 28
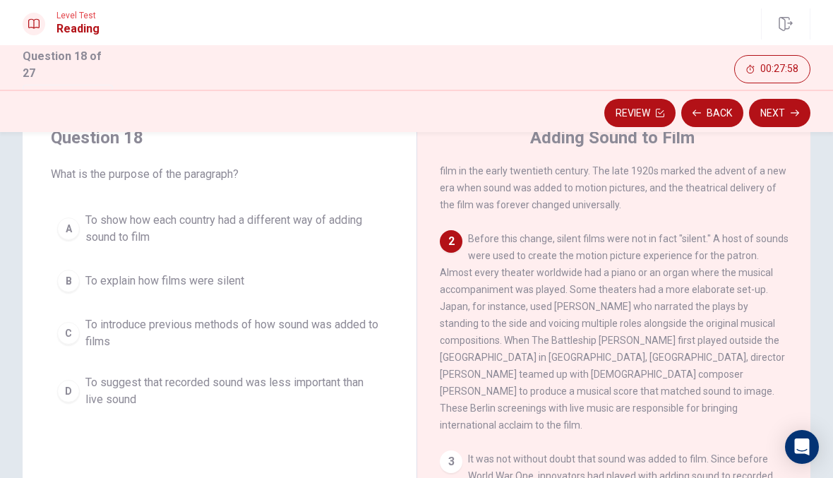
scroll to position [59, 0]
click at [73, 270] on div "B" at bounding box center [68, 278] width 23 height 23
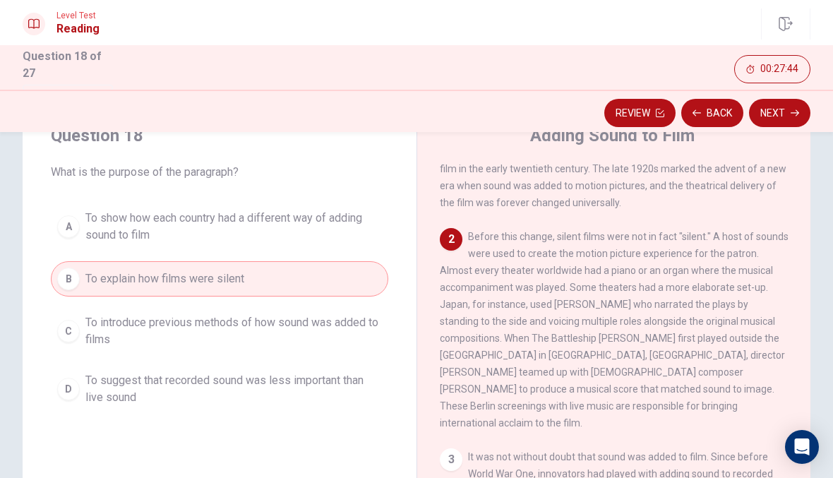
click at [780, 120] on button "Next" at bounding box center [779, 113] width 61 height 28
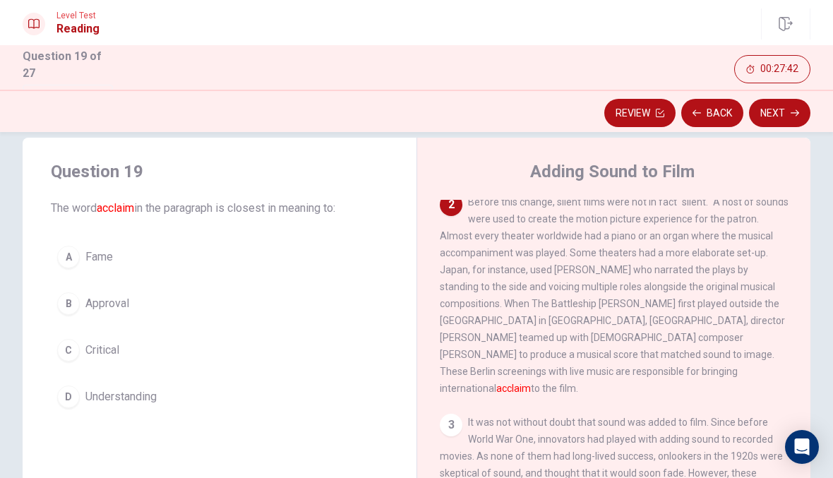
scroll to position [24, 0]
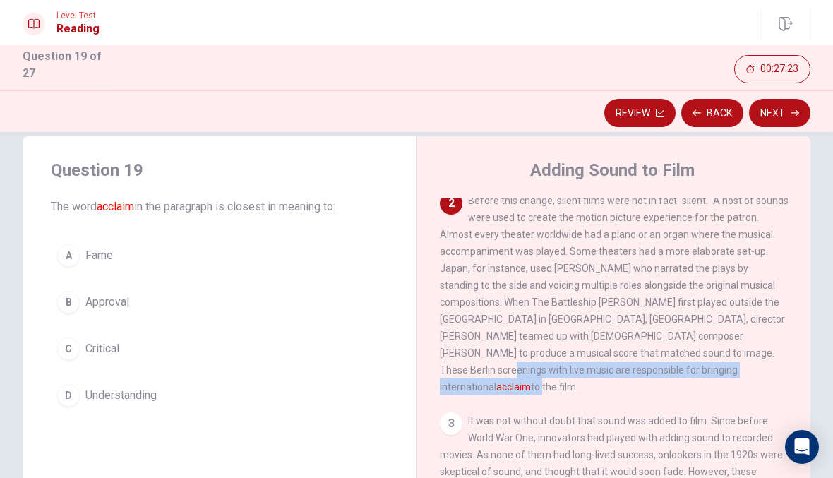
click at [70, 315] on button "B Approval" at bounding box center [219, 301] width 337 height 35
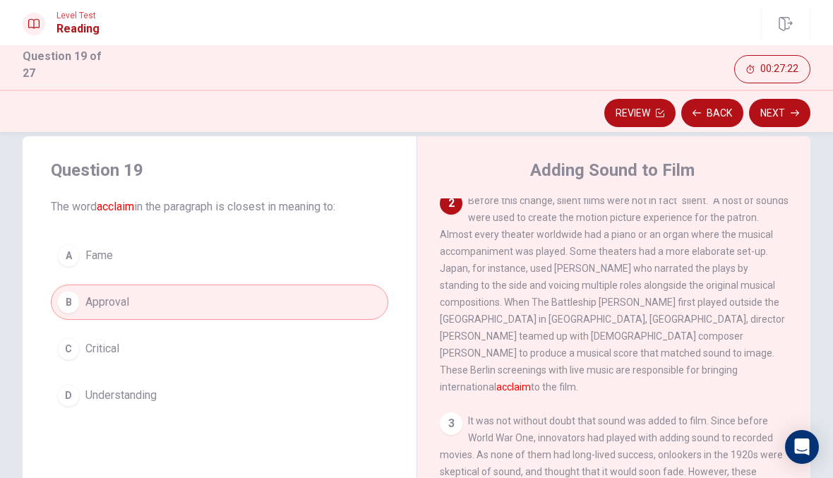
click at [782, 107] on button "Next" at bounding box center [779, 113] width 61 height 28
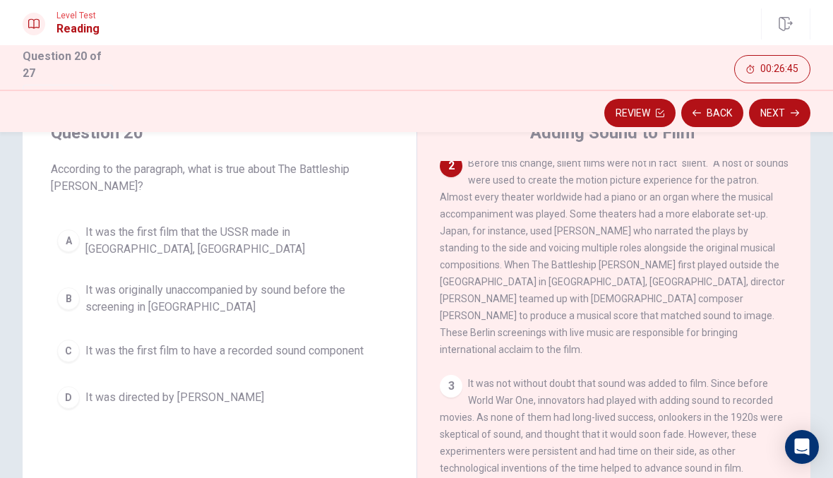
scroll to position [61, 0]
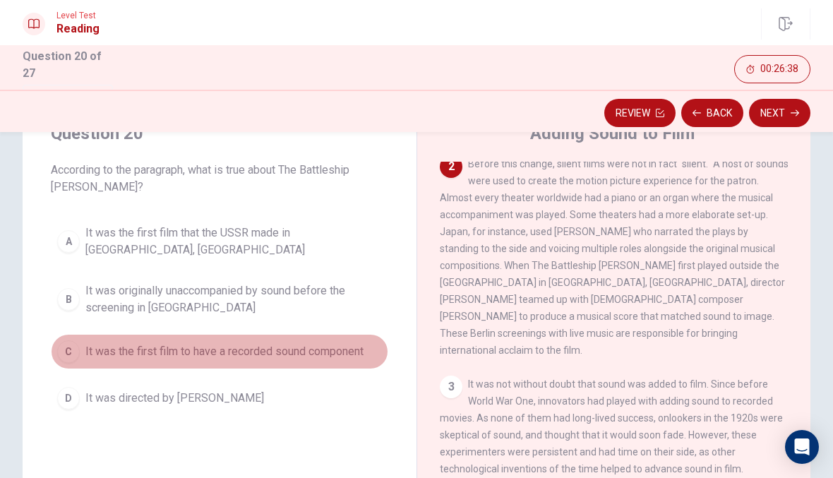
click at [66, 344] on div "C" at bounding box center [68, 351] width 23 height 23
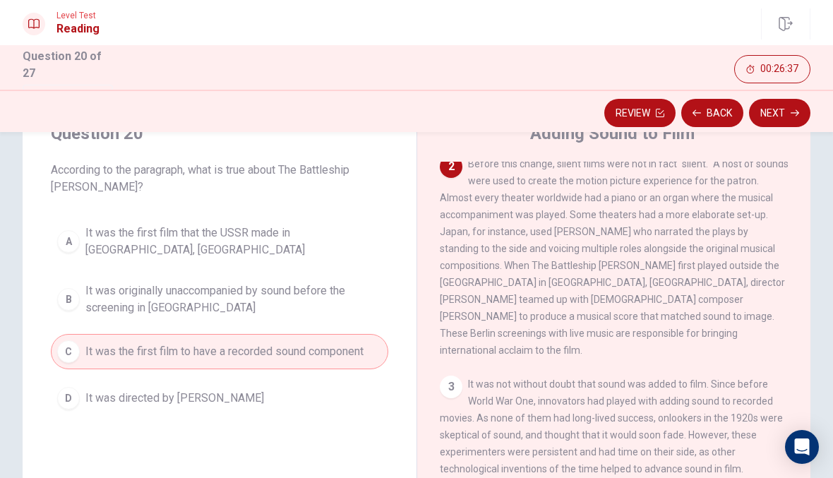
click at [787, 110] on button "Next" at bounding box center [779, 113] width 61 height 28
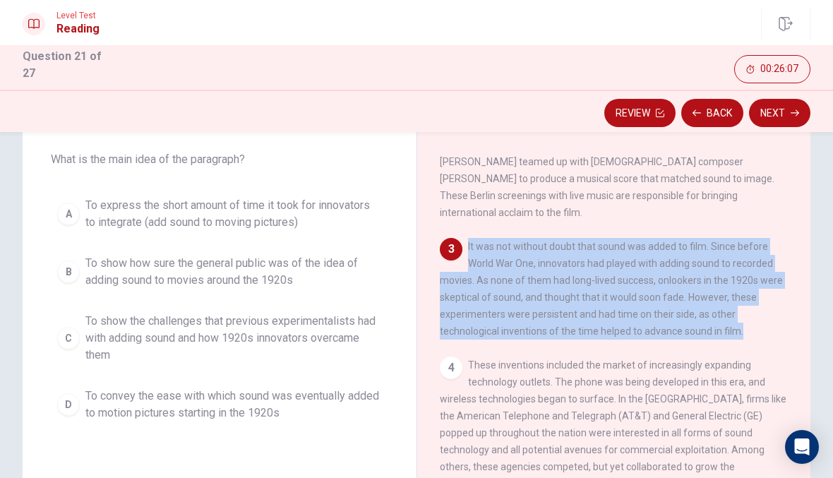
scroll to position [72, 0]
click at [59, 320] on button "C To show the challenges that previous experimentalists had with adding sound a…" at bounding box center [219, 338] width 337 height 64
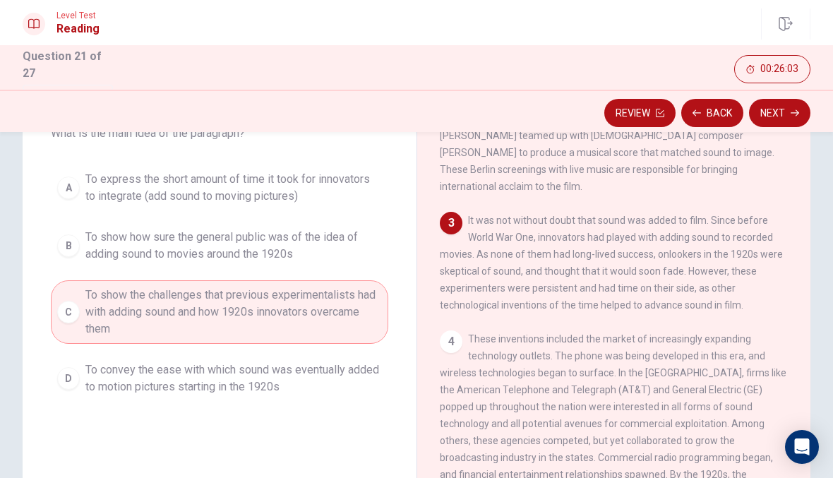
scroll to position [99, 0]
click at [783, 118] on button "Next" at bounding box center [779, 113] width 61 height 28
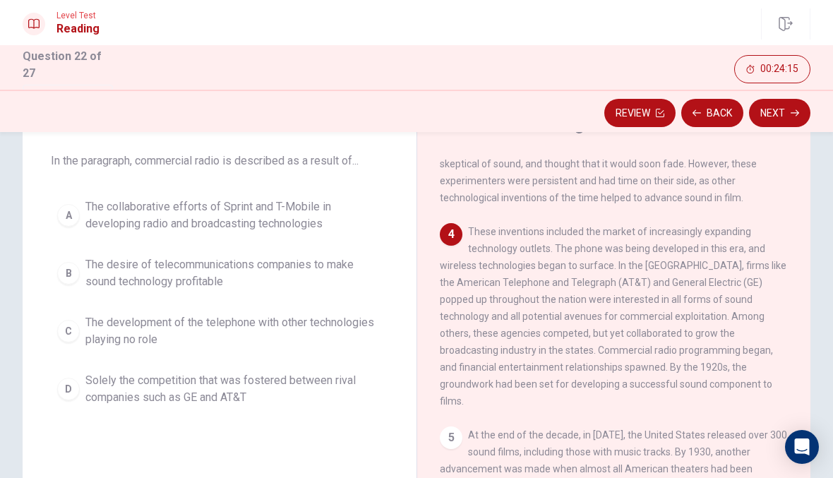
scroll to position [74, 0]
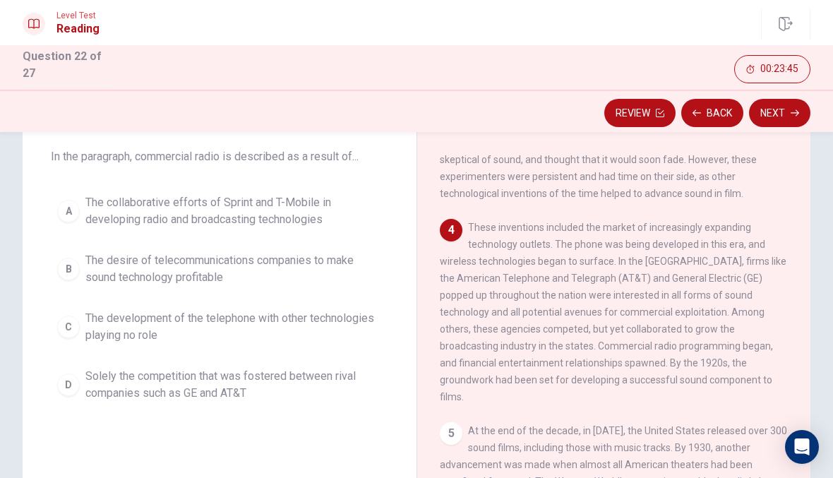
click at [243, 322] on span "The development of the telephone with other technologies playing no role" at bounding box center [233, 327] width 296 height 34
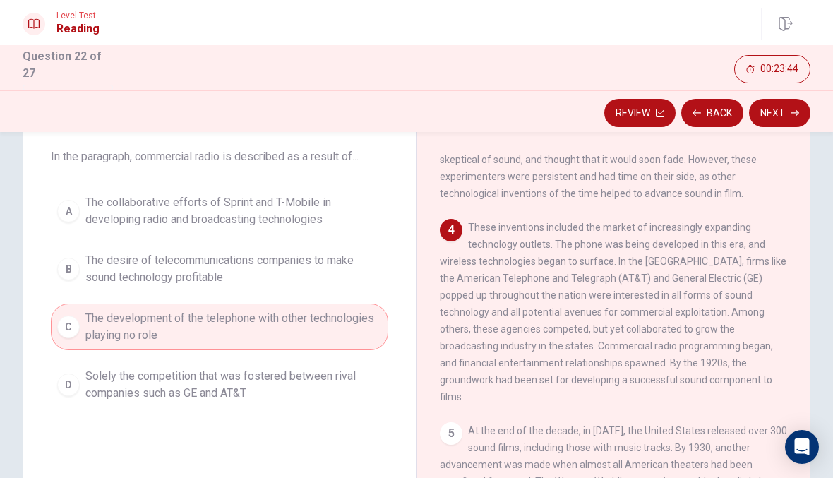
click at [786, 108] on button "Next" at bounding box center [779, 113] width 61 height 28
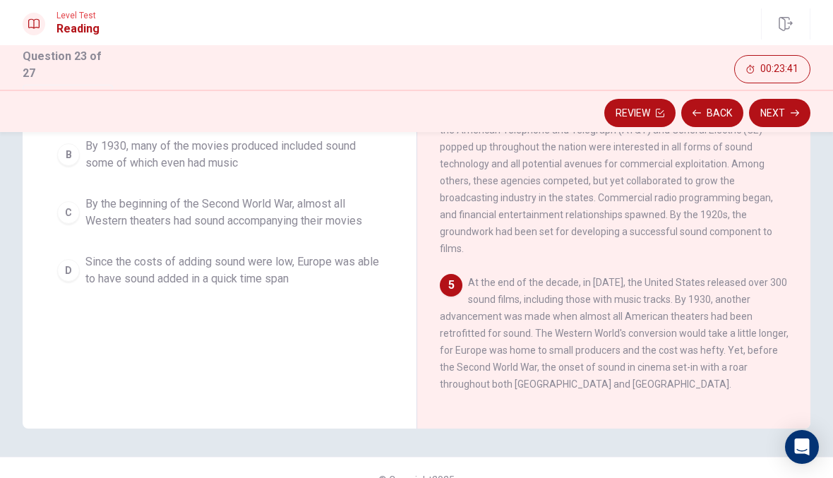
scroll to position [203, 0]
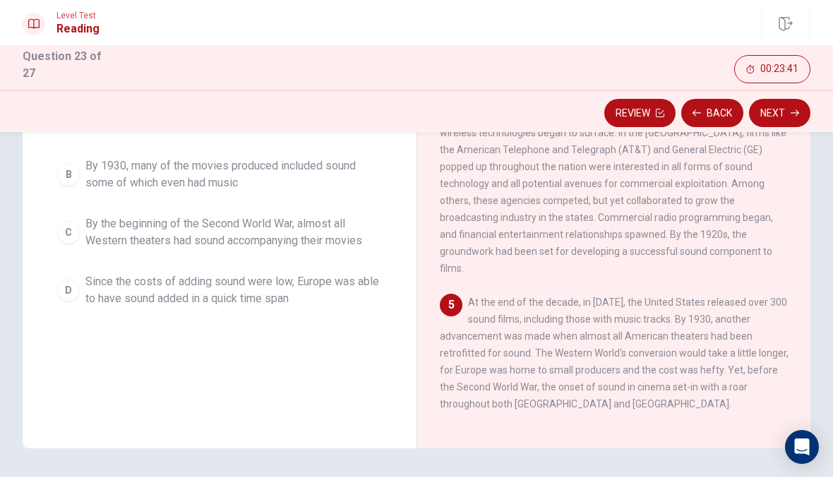
click at [645, 260] on span "These inventions included the market of increasingly expanding technology outle…" at bounding box center [613, 183] width 346 height 181
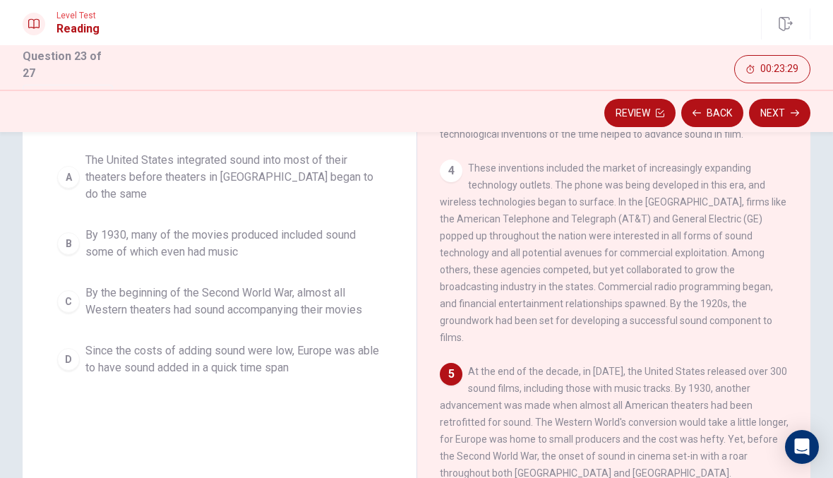
scroll to position [144, 0]
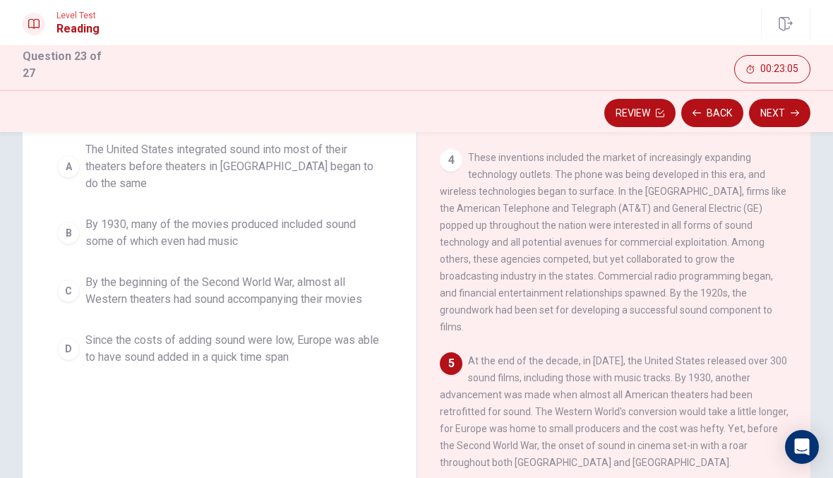
click at [294, 274] on span "By the beginning of the Second World War, almost all Western theaters had sound…" at bounding box center [233, 291] width 296 height 34
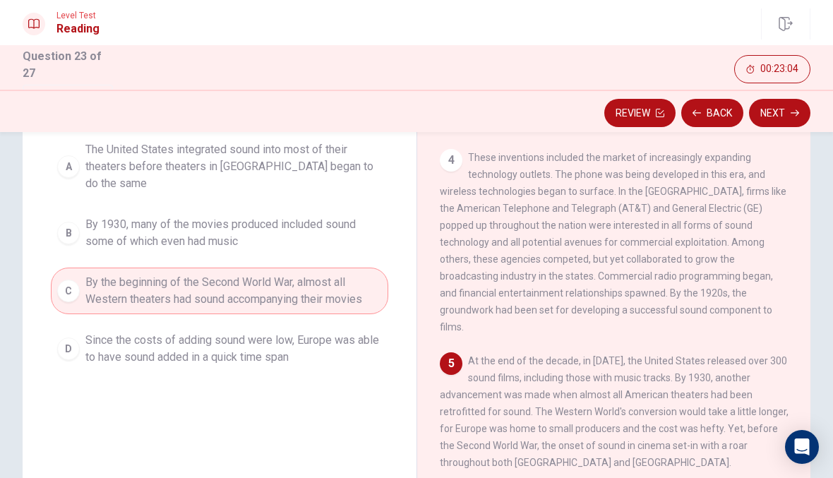
click at [788, 112] on button "Next" at bounding box center [779, 113] width 61 height 28
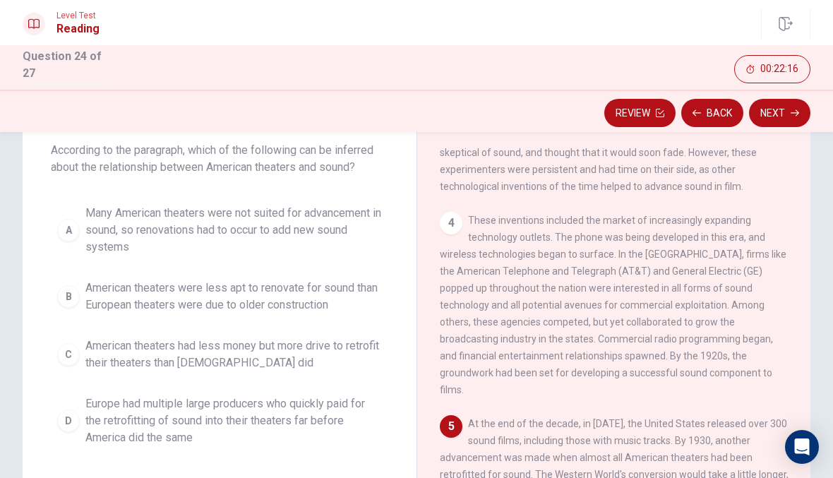
scroll to position [437, 0]
click at [311, 310] on span "American theaters were less apt to renovate for sound than European theaters we…" at bounding box center [233, 296] width 296 height 34
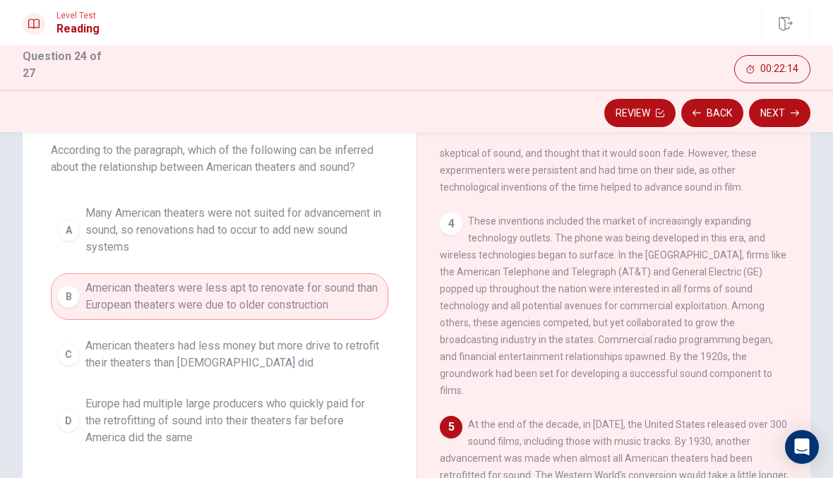
click at [776, 122] on button "Next" at bounding box center [779, 113] width 61 height 28
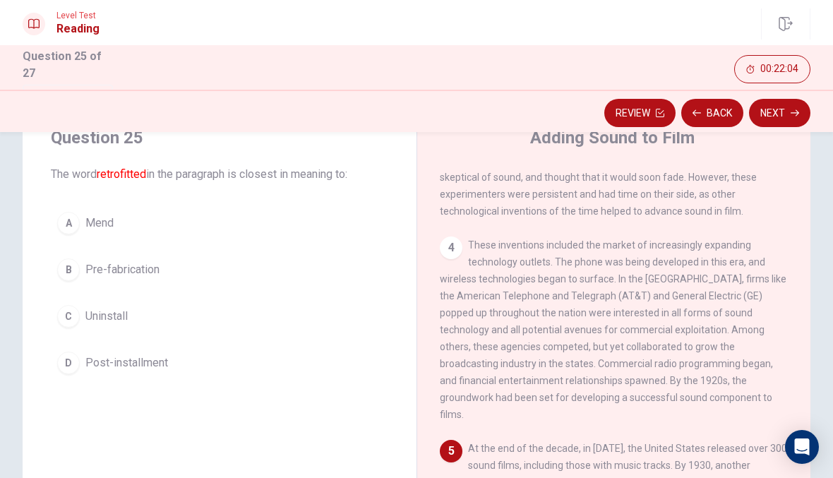
scroll to position [66, 0]
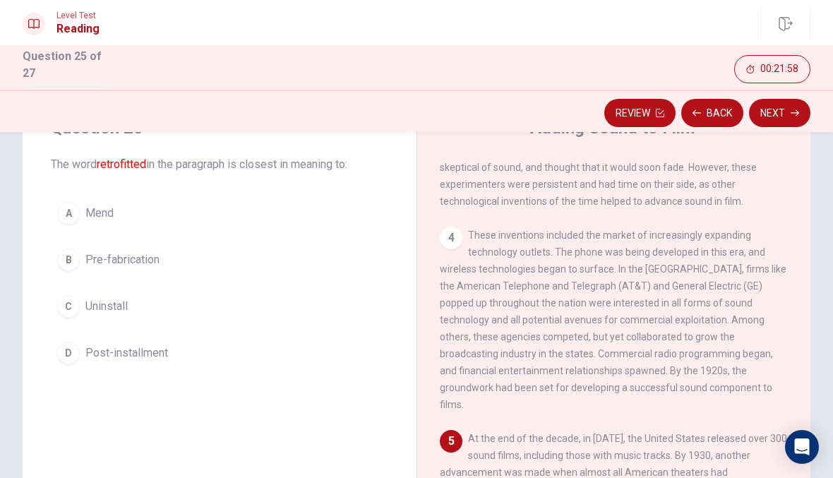
click at [157, 354] on span "Post-installment" at bounding box center [126, 352] width 83 height 17
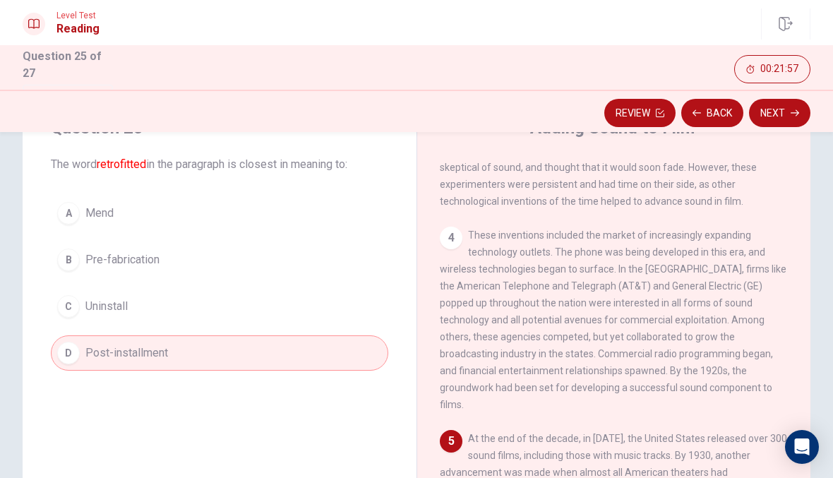
click at [778, 108] on button "Next" at bounding box center [779, 113] width 61 height 28
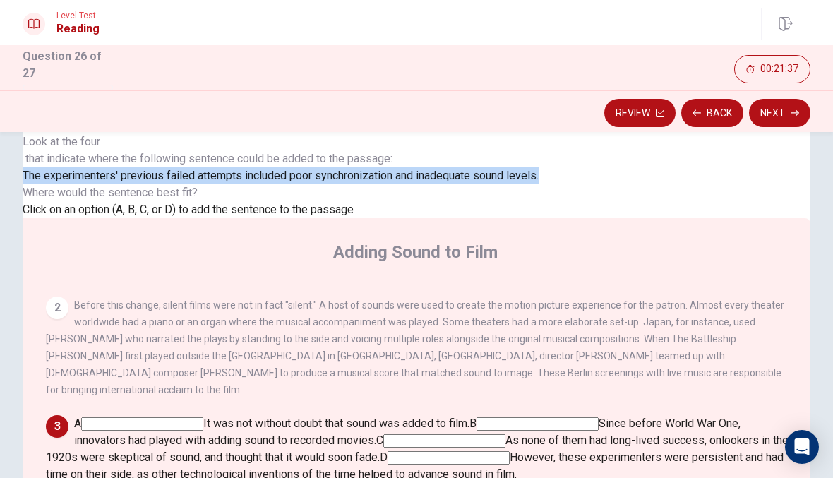
scroll to position [362, 0]
click at [203, 417] on input at bounding box center [142, 423] width 122 height 13
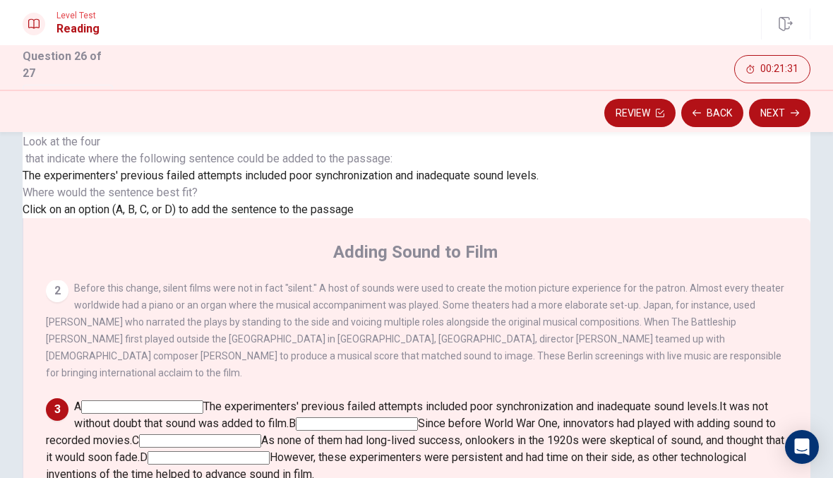
click at [261, 434] on input at bounding box center [200, 440] width 122 height 13
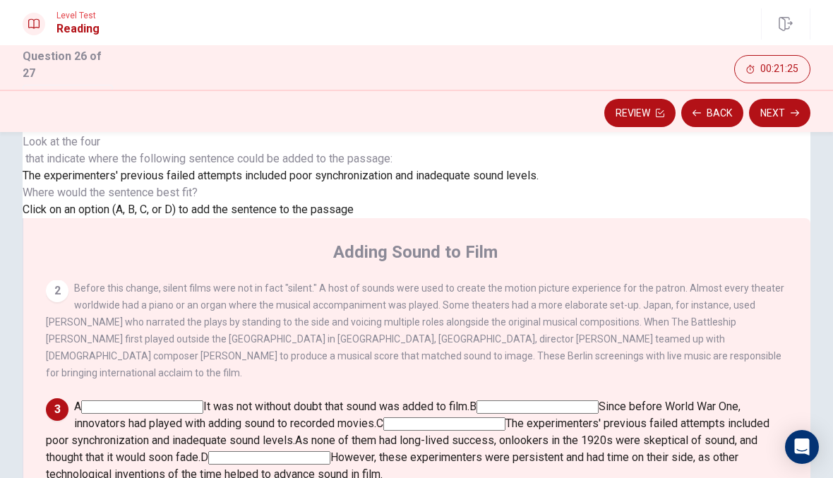
click at [330, 451] on input at bounding box center [269, 457] width 122 height 13
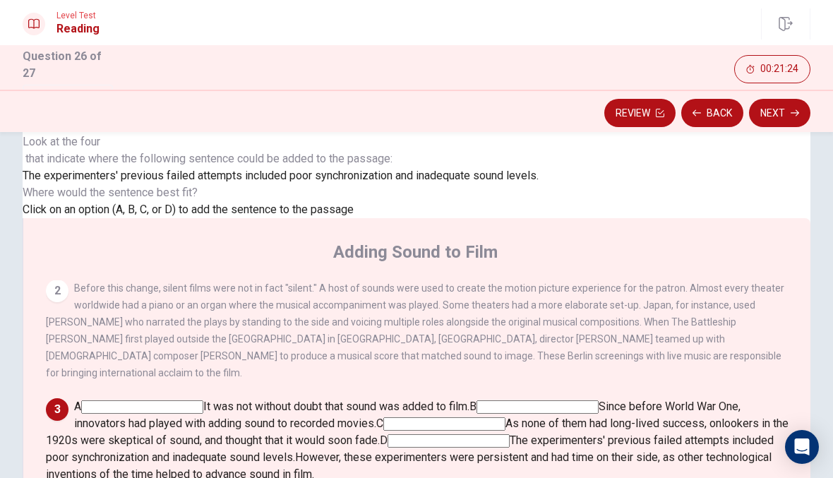
click at [785, 110] on button "Next" at bounding box center [779, 113] width 61 height 28
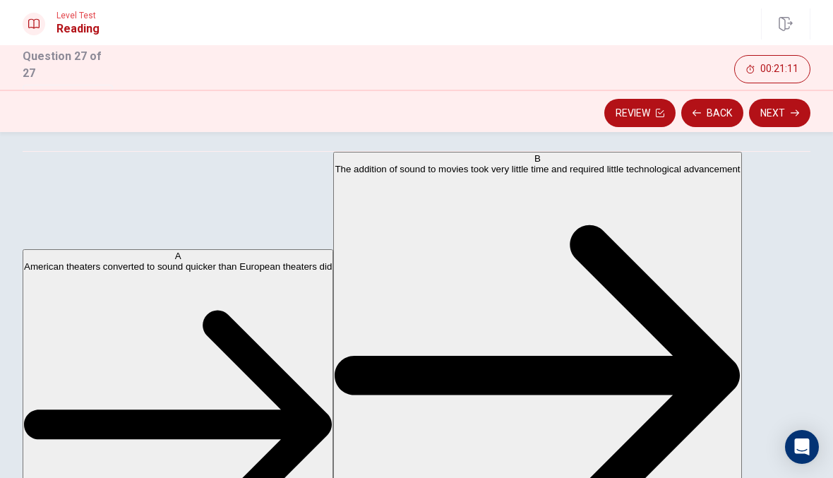
scroll to position [325, 0]
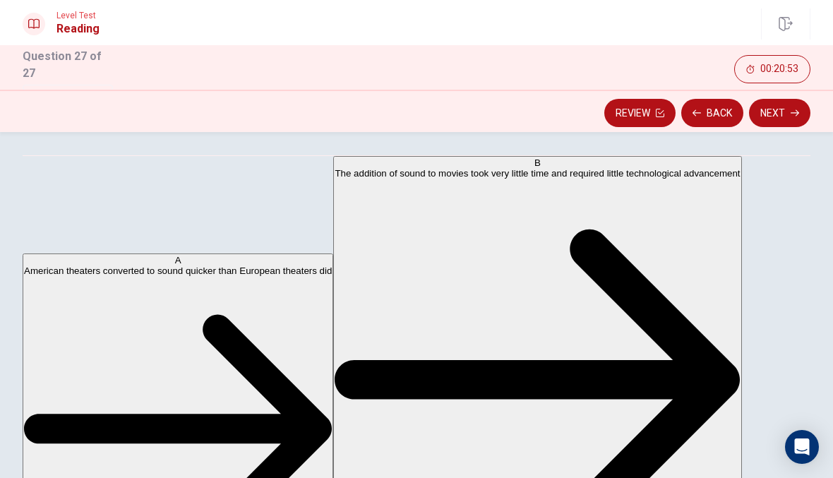
scroll to position [398, 0]
click at [778, 111] on button "Next" at bounding box center [779, 113] width 61 height 28
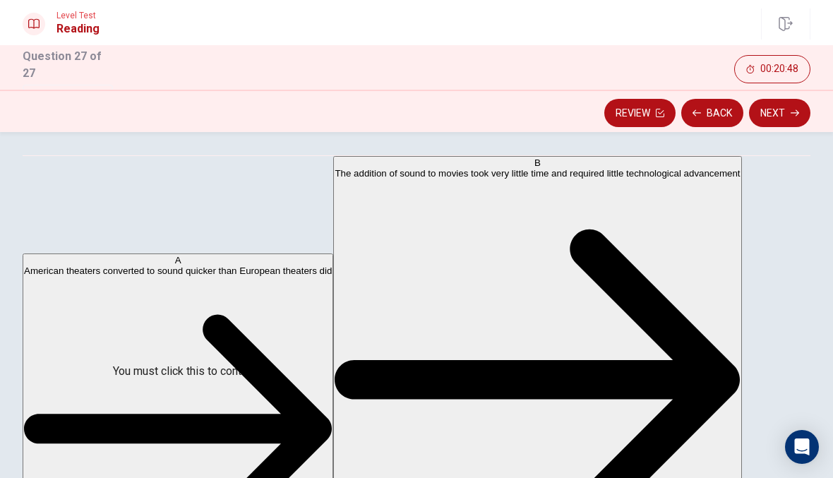
click at [270, 386] on input "You must click this to continue" at bounding box center [416, 239] width 833 height 478
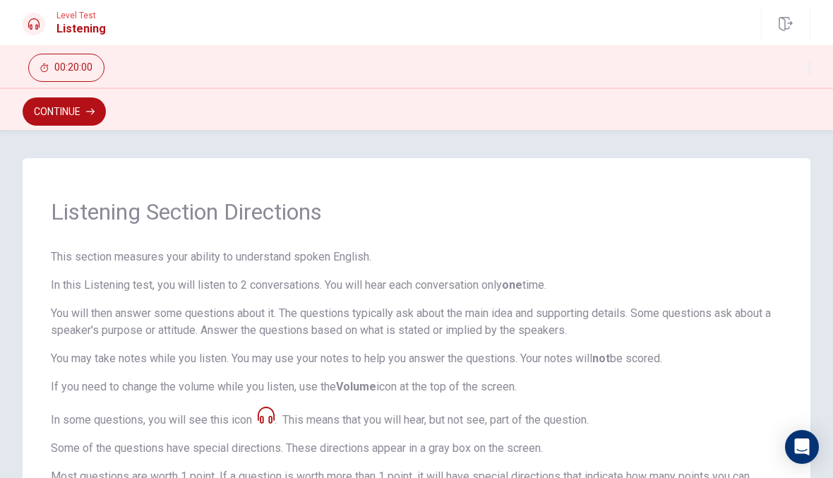
scroll to position [-1, 0]
click at [94, 112] on icon "button" at bounding box center [90, 112] width 8 height 6
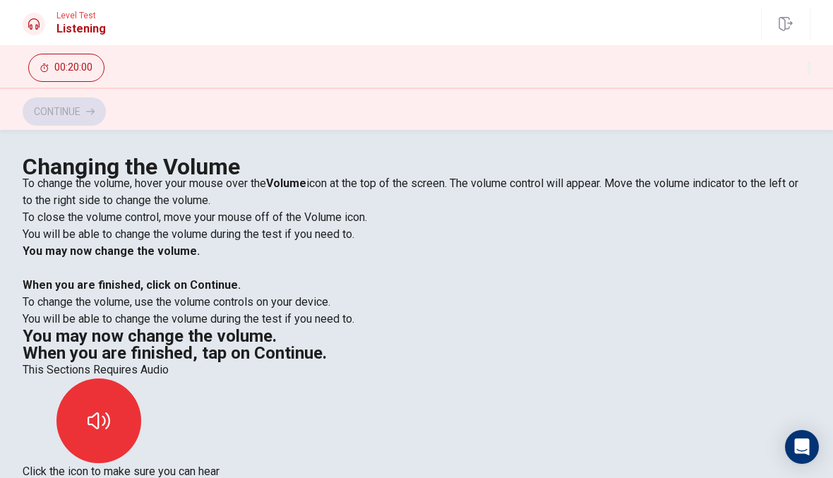
scroll to position [0, 0]
click at [110, 409] on icon "button" at bounding box center [98, 420] width 23 height 23
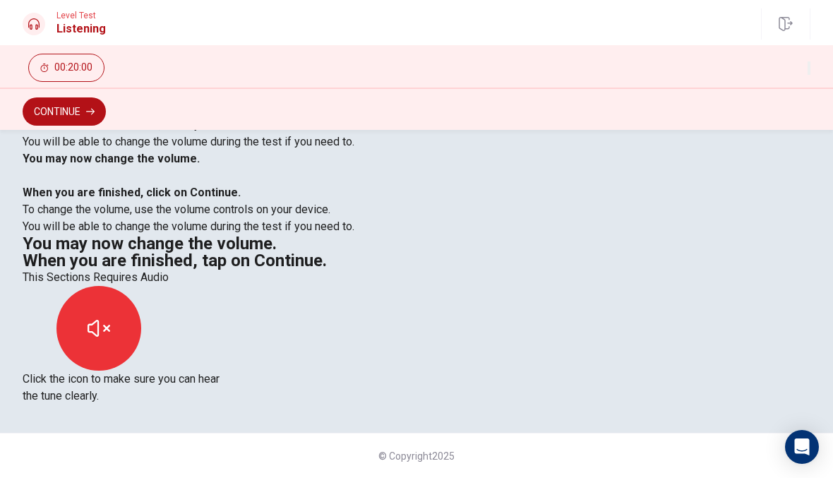
scroll to position [126, 0]
click at [83, 112] on button "Continue" at bounding box center [64, 111] width 83 height 28
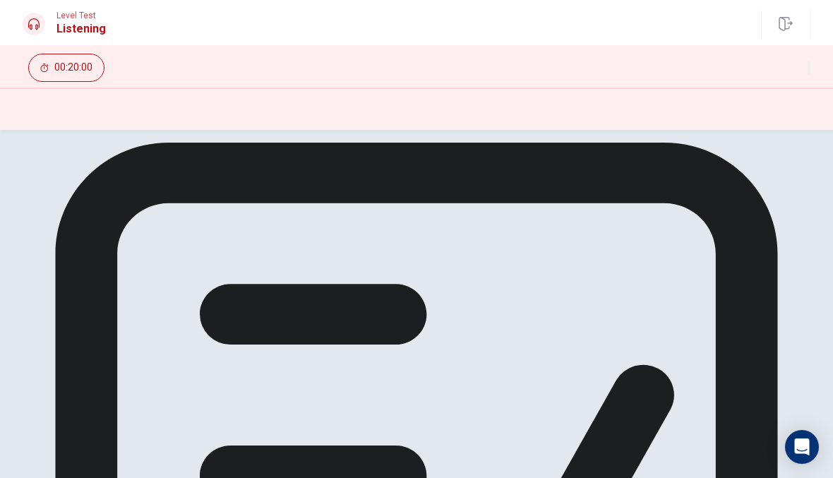
scroll to position [13, 0]
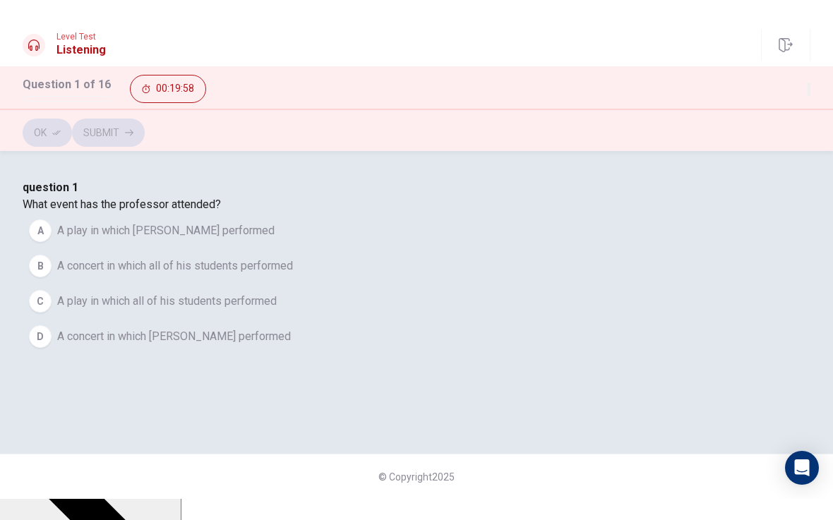
scroll to position [66, 0]
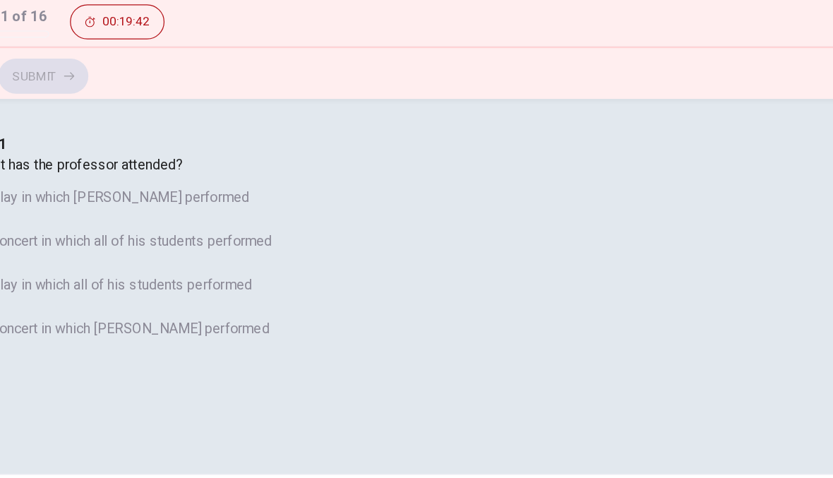
click at [347, 301] on button "D A concert in which [PERSON_NAME] performed" at bounding box center [416, 315] width 787 height 35
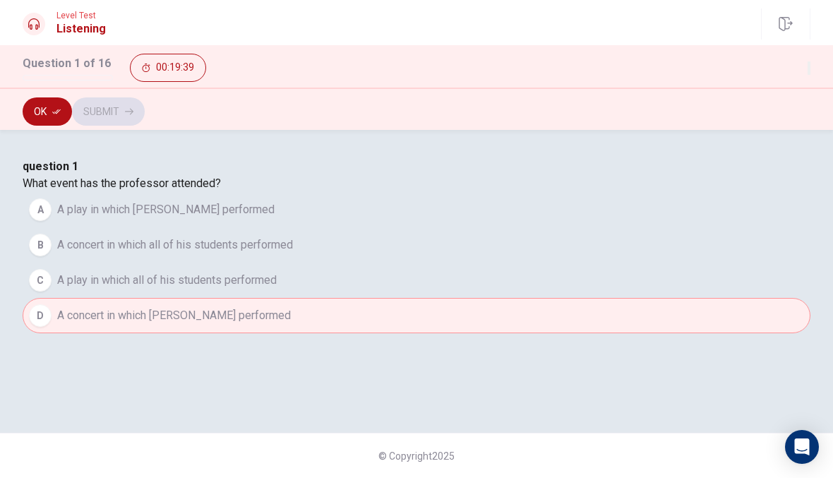
click at [62, 99] on button "Ok" at bounding box center [47, 111] width 49 height 28
click at [145, 109] on button "Submit" at bounding box center [108, 111] width 73 height 28
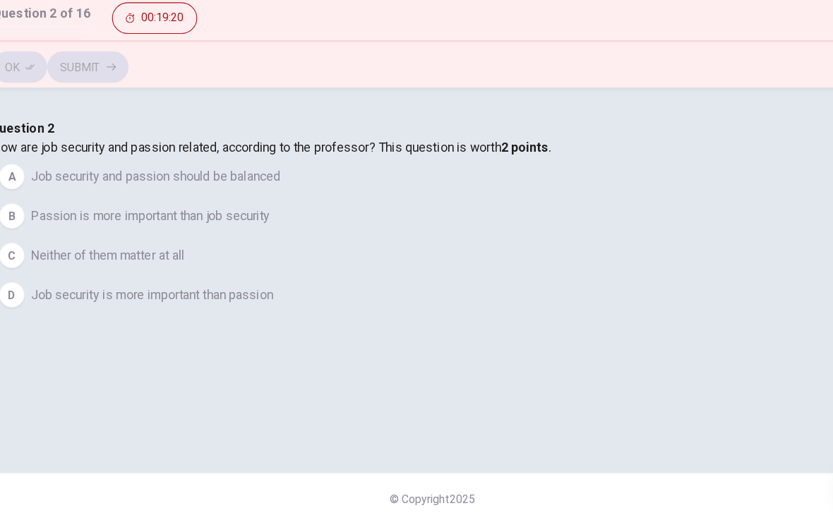
scroll to position [24, 0]
click at [177, 260] on div "question 2 How are job security and passion related, according to the professor…" at bounding box center [416, 245] width 787 height 175
click at [52, 221] on div "A" at bounding box center [40, 209] width 23 height 23
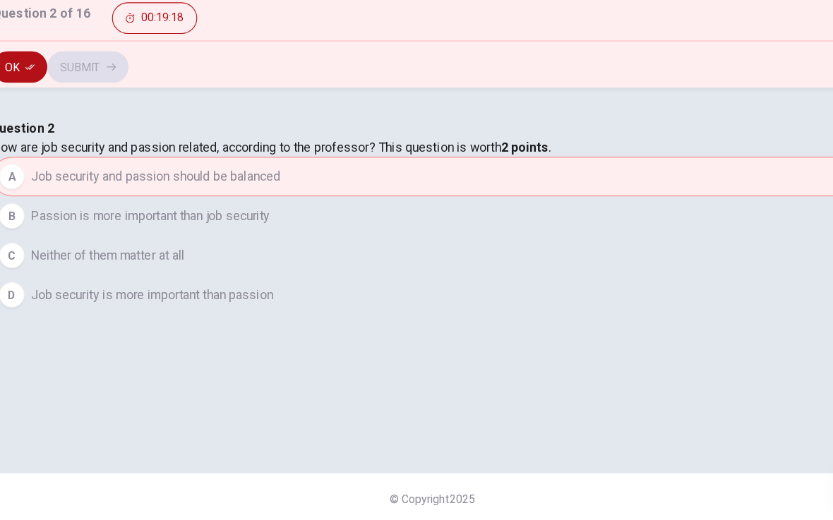
click at [252, 227] on button "A Job security and passion should be balanced" at bounding box center [416, 209] width 787 height 35
click at [52, 109] on icon "button" at bounding box center [56, 111] width 8 height 5
click at [145, 97] on button "Submit" at bounding box center [108, 111] width 73 height 28
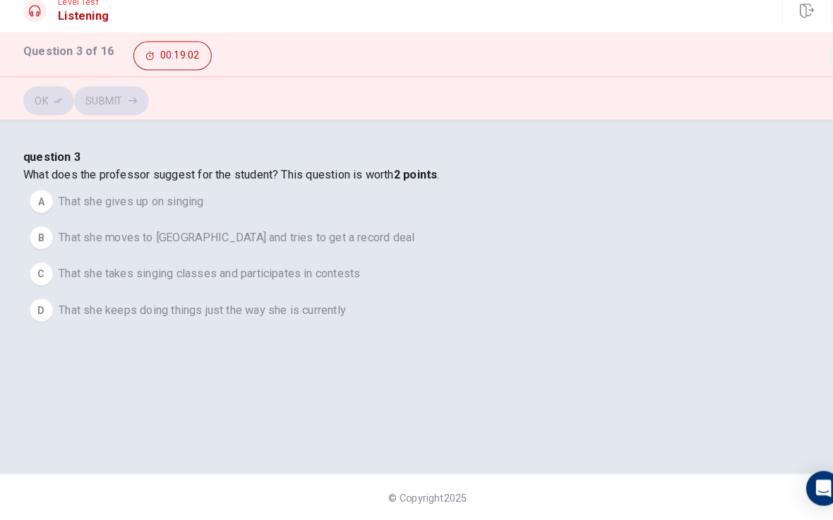
click at [351, 289] on span "That she takes singing classes and participates in contests" at bounding box center [204, 280] width 294 height 17
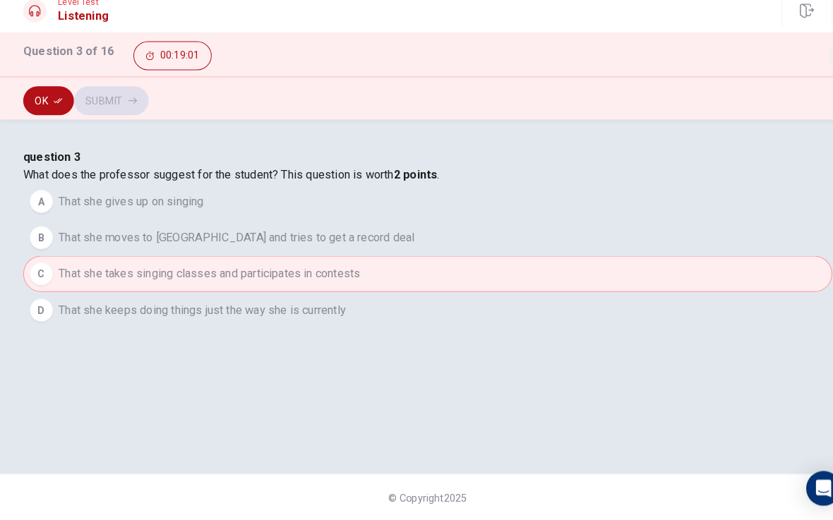
click at [40, 106] on button "Ok" at bounding box center [47, 111] width 49 height 28
click at [145, 105] on button "Submit" at bounding box center [108, 111] width 73 height 28
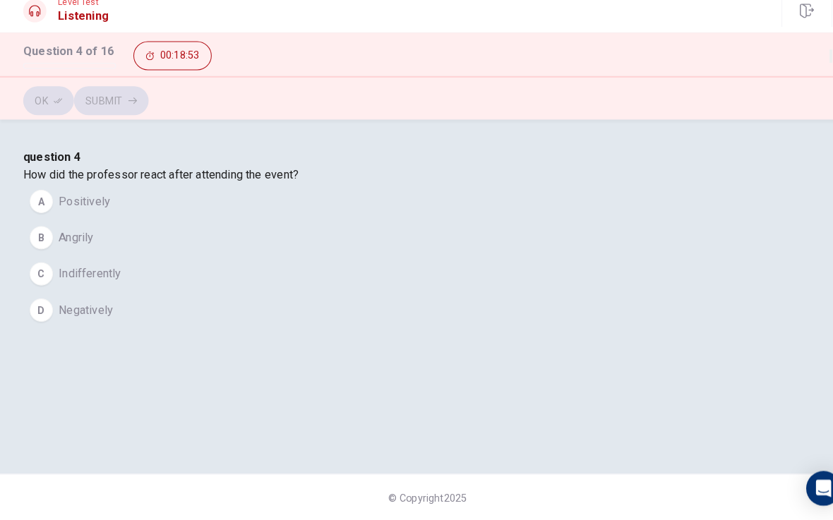
click at [107, 218] on span "Positively" at bounding box center [82, 209] width 50 height 17
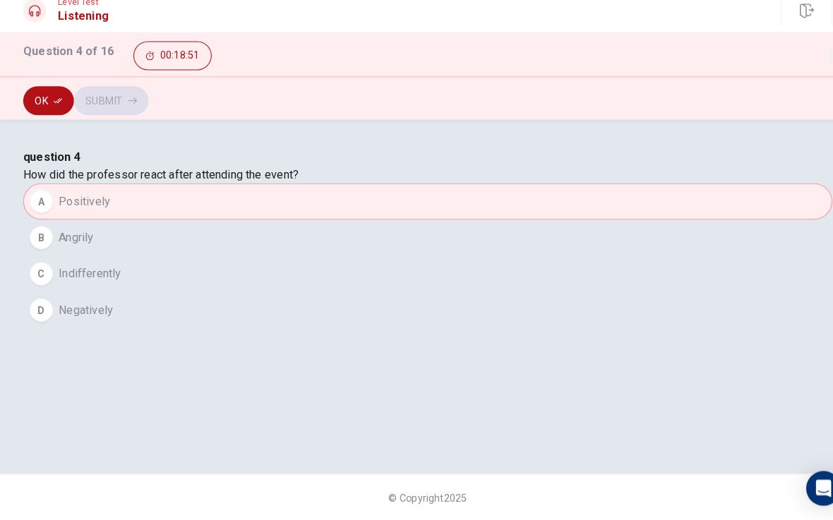
click at [51, 103] on button "Ok" at bounding box center [47, 111] width 49 height 28
click at [133, 107] on icon "button" at bounding box center [129, 111] width 8 height 8
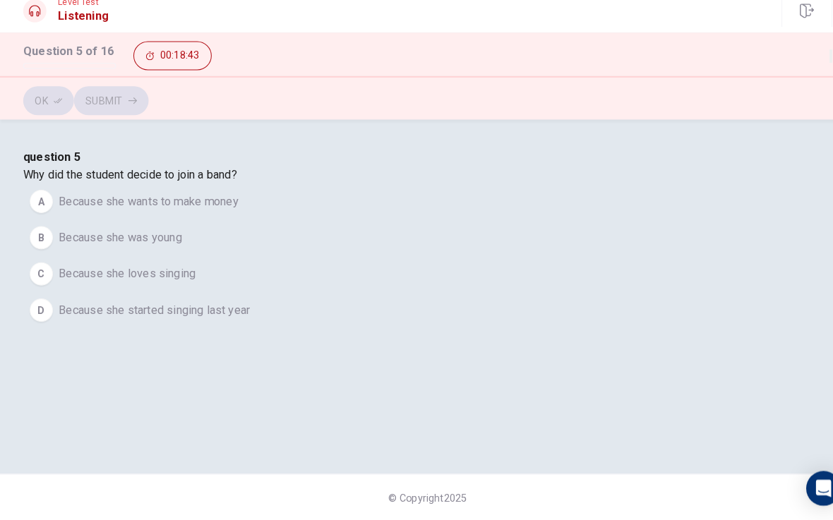
click at [191, 289] on span "Because she loves singing" at bounding box center [123, 280] width 133 height 17
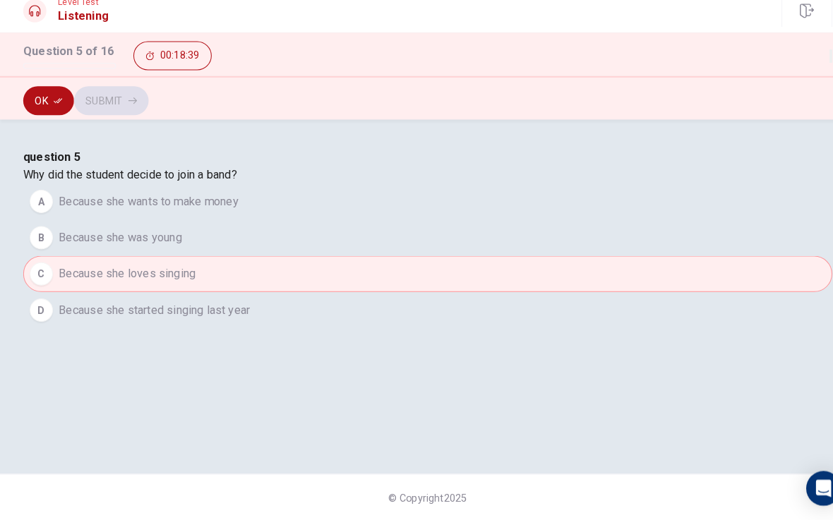
click at [45, 100] on button "Ok" at bounding box center [47, 111] width 49 height 28
click at [145, 97] on button "Submit" at bounding box center [108, 111] width 73 height 28
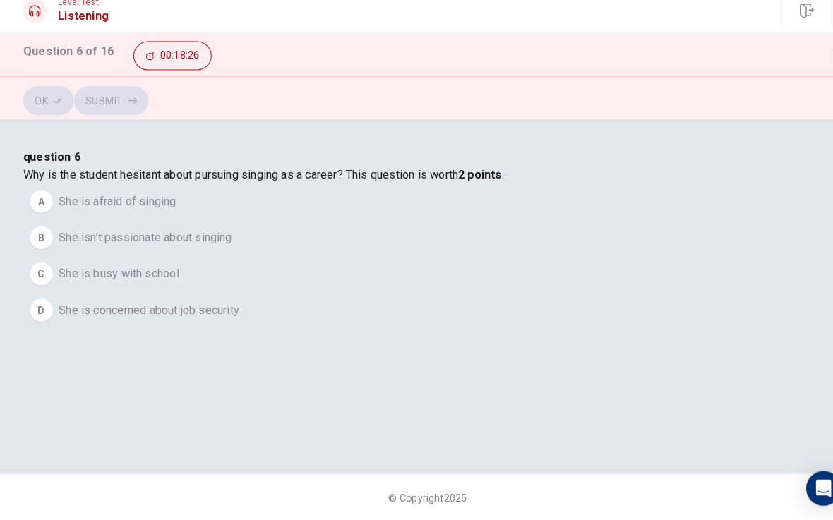
click at [171, 218] on span "She is afraid of singing" at bounding box center [114, 209] width 114 height 17
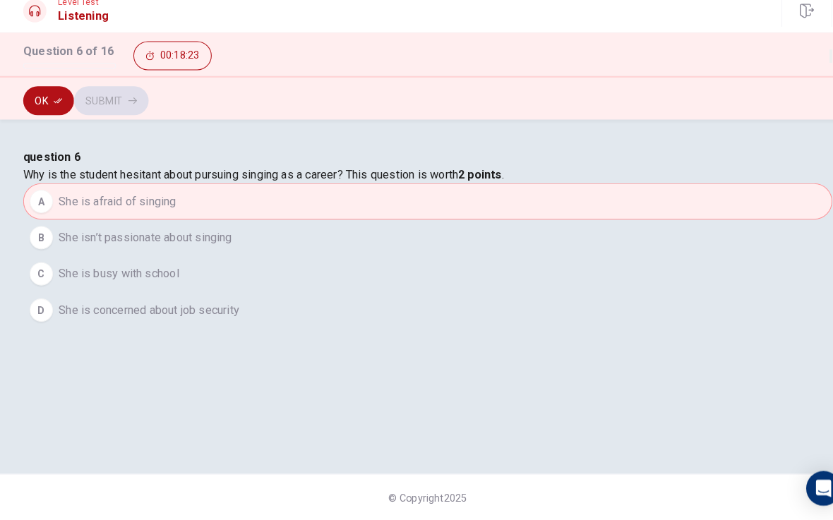
click at [52, 327] on div "D" at bounding box center [40, 315] width 23 height 23
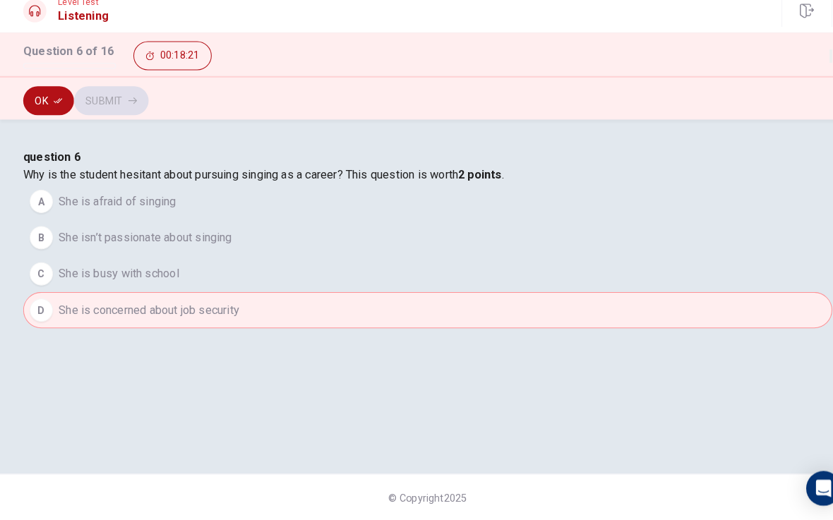
click at [40, 97] on button "Ok" at bounding box center [47, 111] width 49 height 28
click at [145, 97] on button "Submit" at bounding box center [108, 111] width 73 height 28
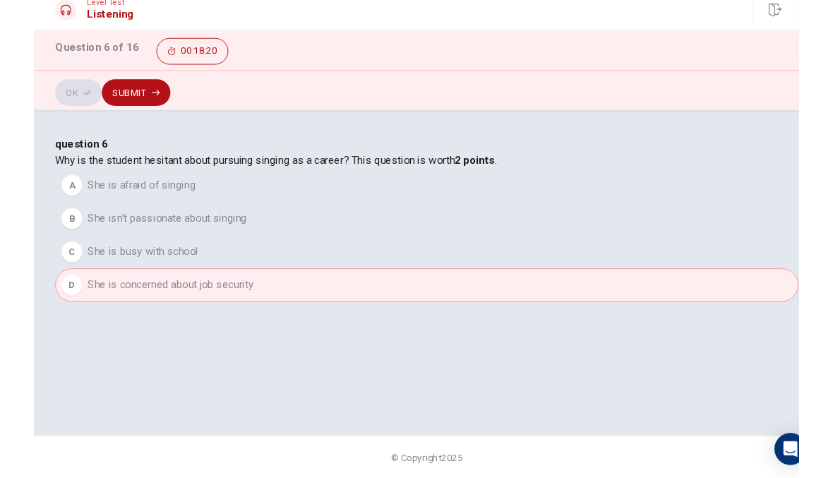
scroll to position [0, 0]
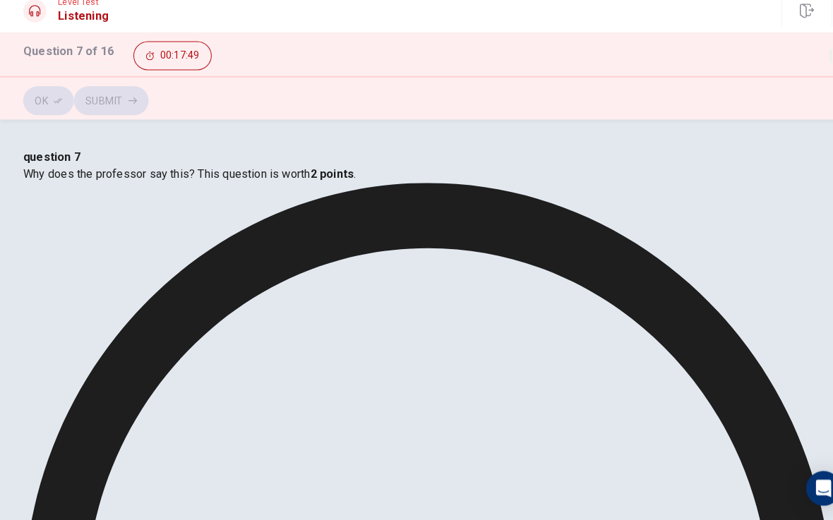
click at [49, 97] on button "Ok" at bounding box center [47, 111] width 49 height 28
click at [145, 98] on button "Submit" at bounding box center [108, 111] width 73 height 28
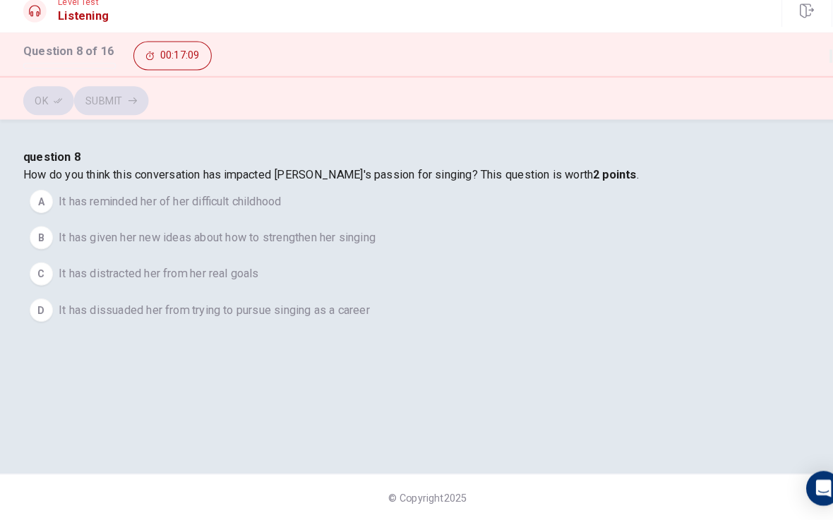
click at [274, 218] on span "It has reminded her of her difficult childhood" at bounding box center [165, 209] width 217 height 17
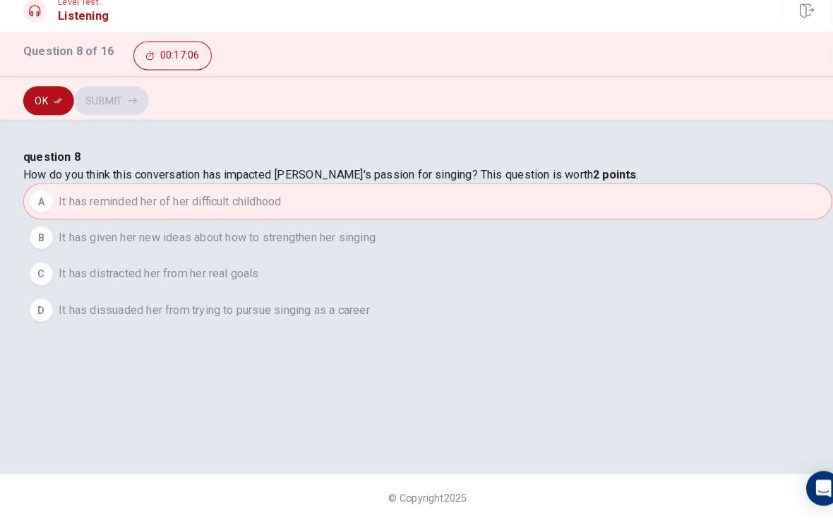
click at [366, 253] on span "It has given her new ideas about how to strengthen her singing" at bounding box center [211, 244] width 308 height 17
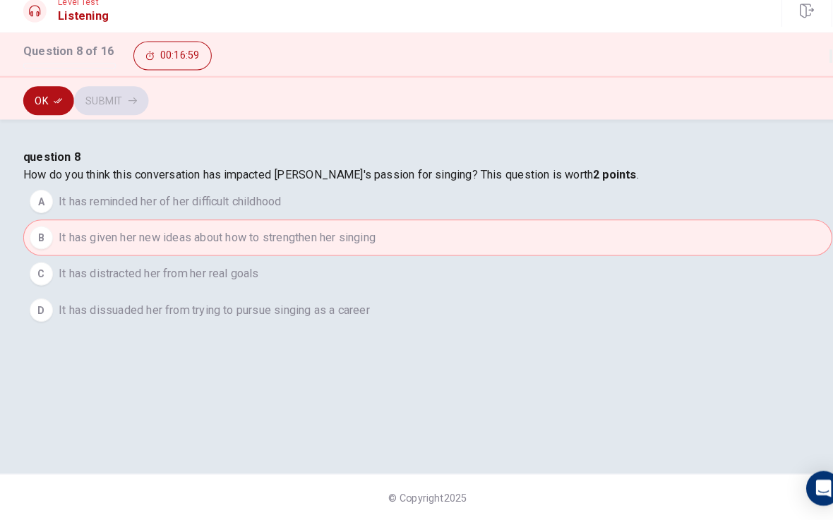
click at [57, 109] on icon "button" at bounding box center [56, 111] width 8 height 5
click at [145, 98] on button "Submit" at bounding box center [108, 111] width 73 height 28
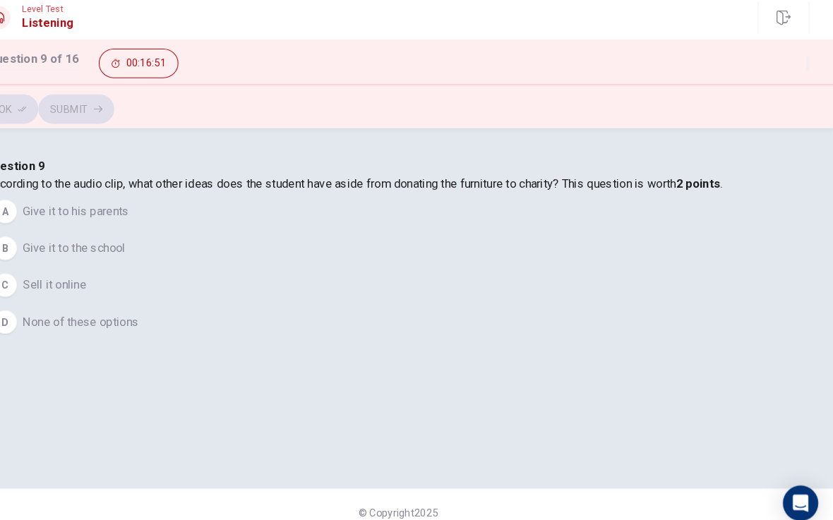
click at [155, 253] on span "Give it to the school" at bounding box center [106, 244] width 98 height 17
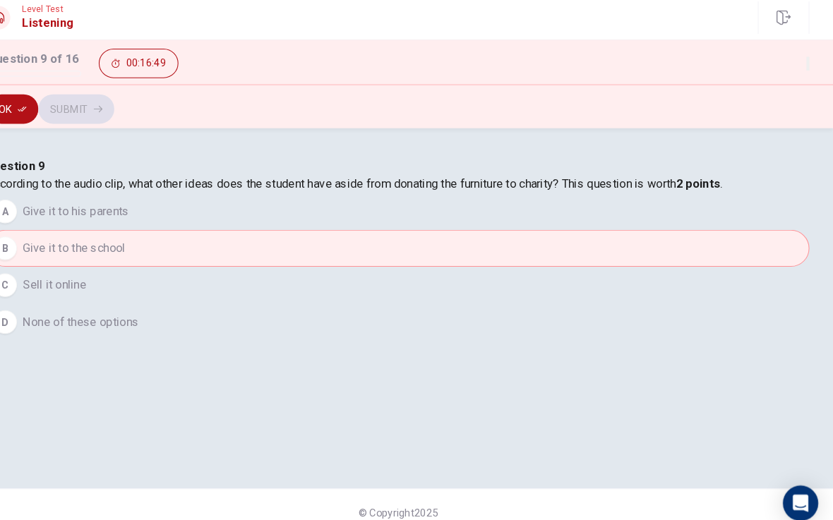
click at [23, 100] on button "Ok" at bounding box center [47, 111] width 49 height 28
click at [145, 97] on button "Submit" at bounding box center [108, 111] width 73 height 28
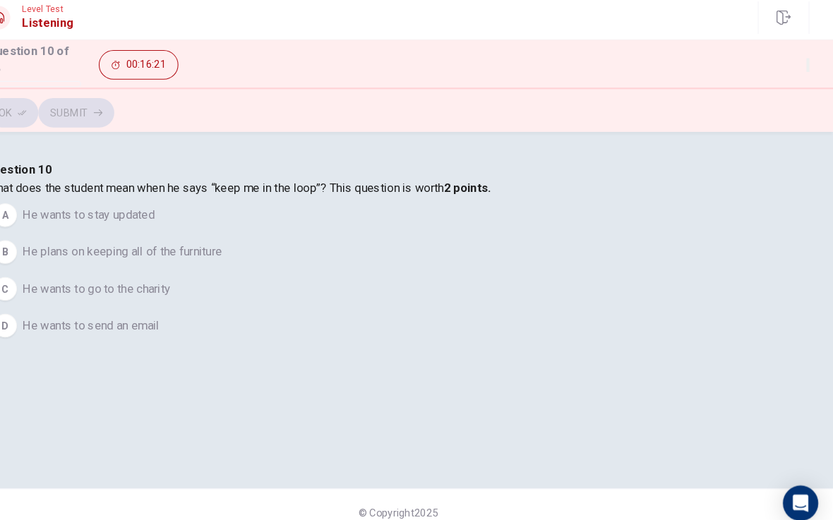
click at [188, 327] on span "He wants to send an email" at bounding box center [122, 318] width 131 height 17
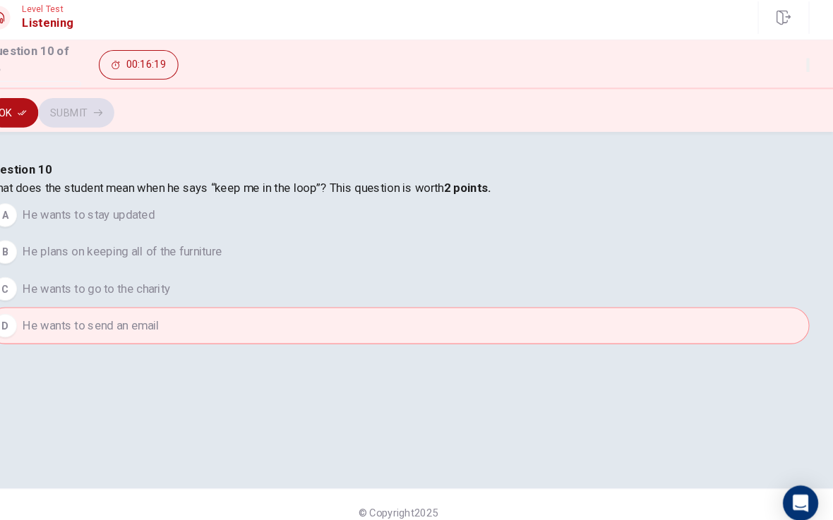
click at [23, 106] on button "Ok" at bounding box center [47, 115] width 49 height 28
click at [145, 101] on button "Submit" at bounding box center [108, 115] width 73 height 28
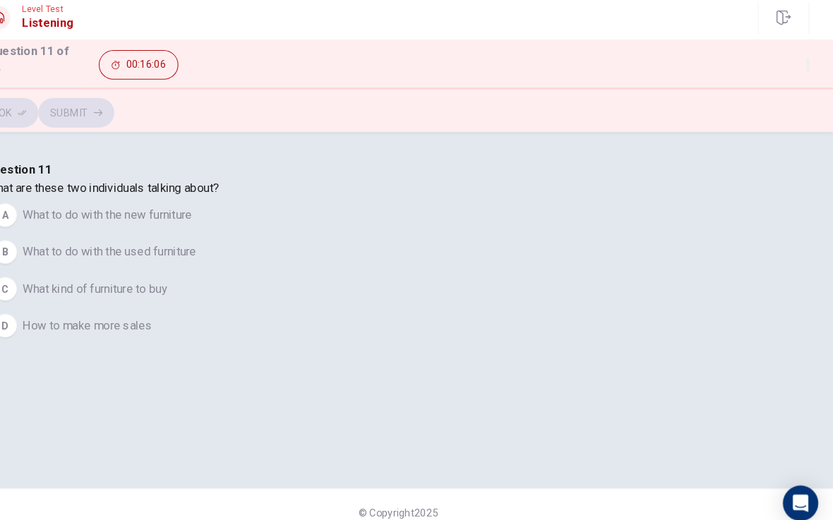
click at [219, 222] on span "What to do with the new furniture" at bounding box center [138, 213] width 162 height 17
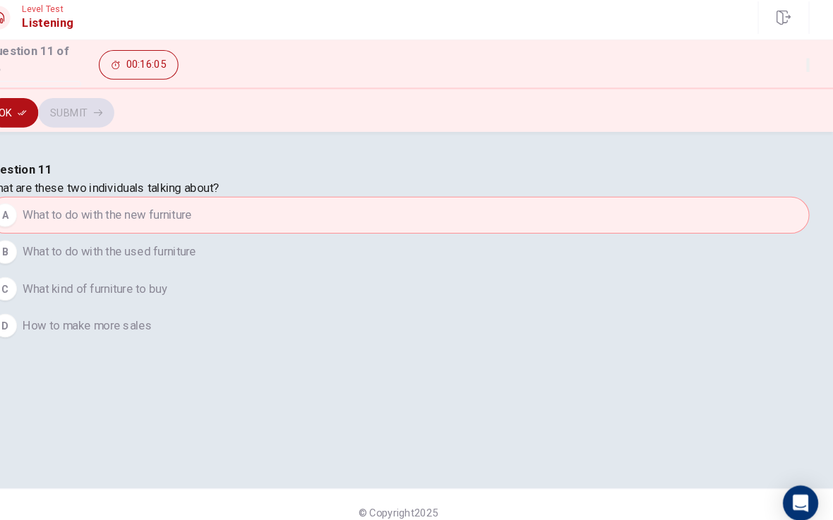
click at [23, 111] on button "Ok" at bounding box center [47, 115] width 49 height 28
click at [145, 104] on button "Submit" at bounding box center [108, 115] width 73 height 28
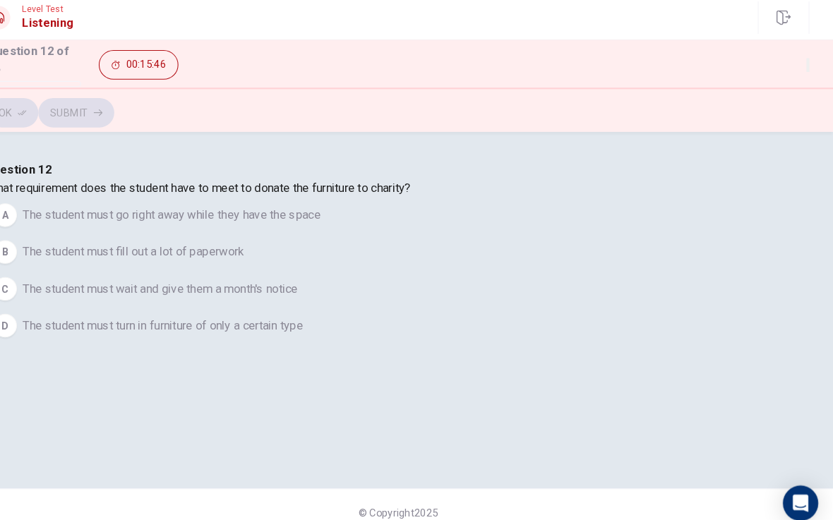
click at [325, 327] on span "The student must turn in furniture of only a certain type" at bounding box center [191, 318] width 268 height 17
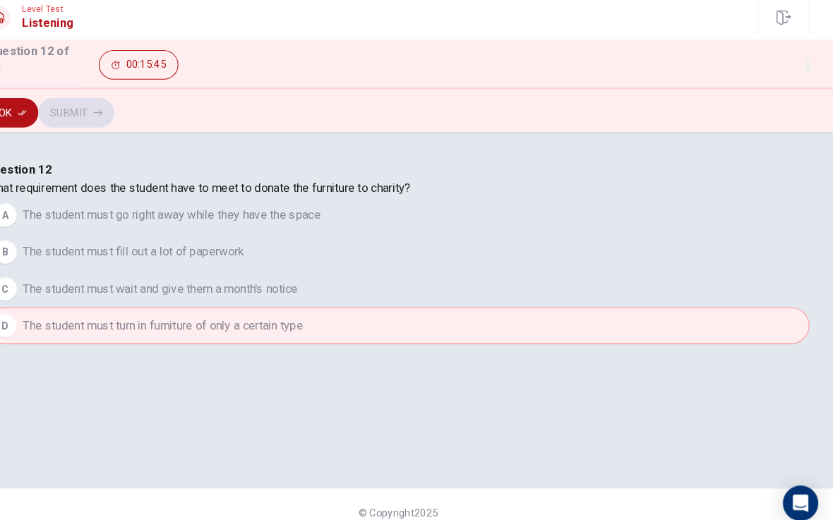
click at [23, 110] on button "Ok" at bounding box center [47, 115] width 49 height 28
click at [145, 105] on button "Submit" at bounding box center [108, 115] width 73 height 28
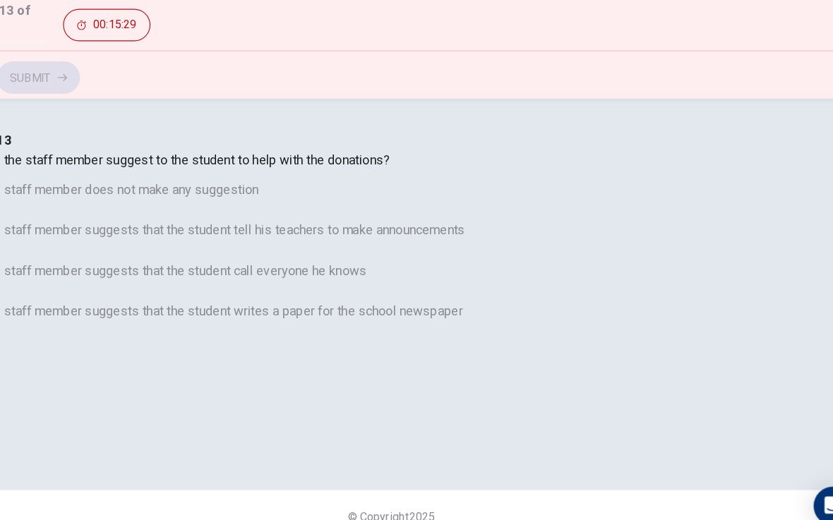
click at [461, 327] on span "The staff member suggests that the student writes a paper for the school newspa…" at bounding box center [267, 318] width 421 height 17
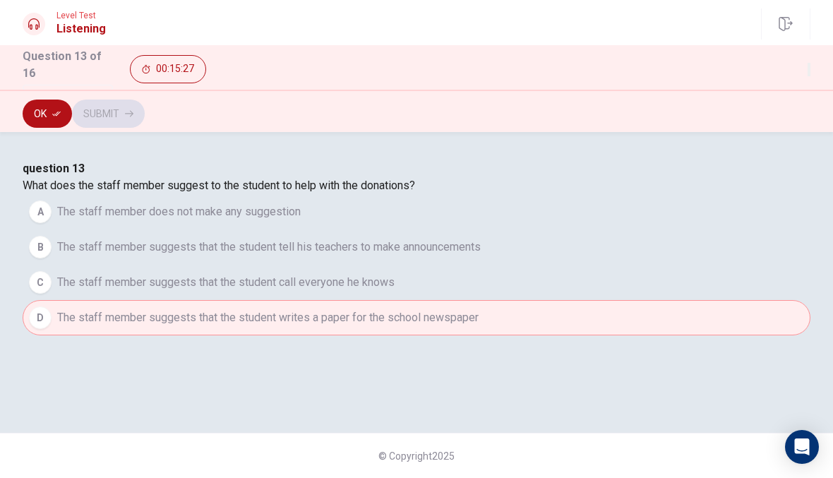
click at [52, 112] on icon "button" at bounding box center [56, 113] width 8 height 8
click at [145, 111] on button "Submit" at bounding box center [108, 113] width 73 height 28
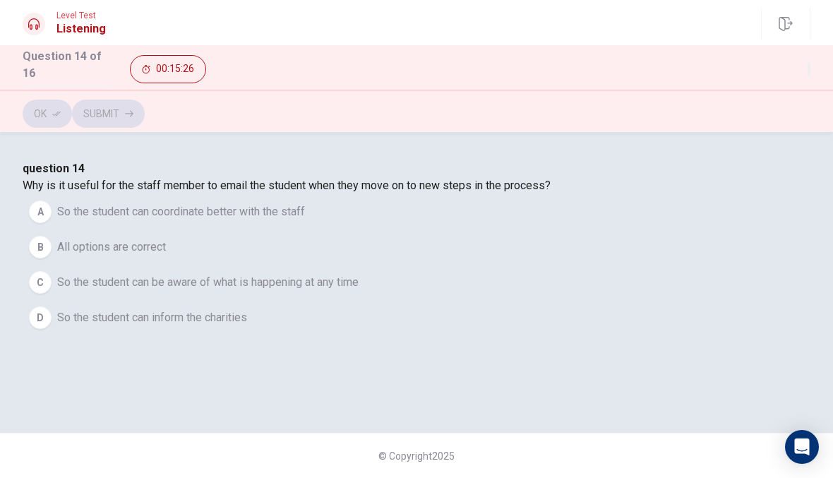
scroll to position [41, 0]
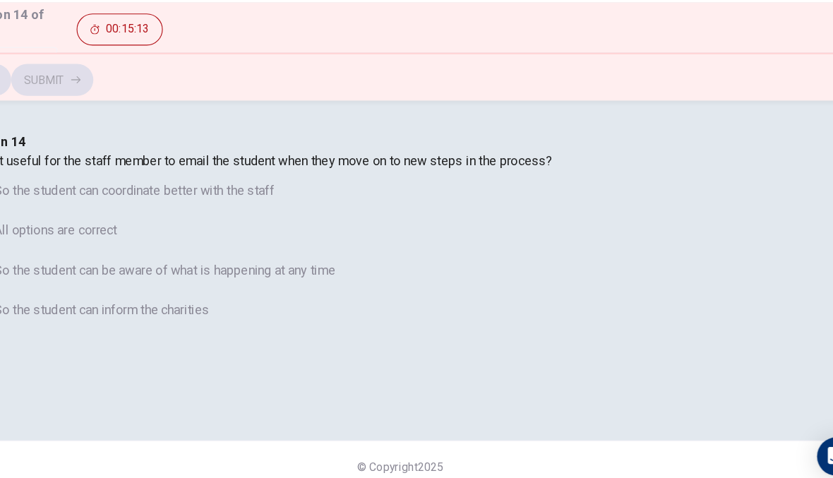
click at [305, 220] on span "So the student can coordinate better with the staff" at bounding box center [181, 211] width 248 height 17
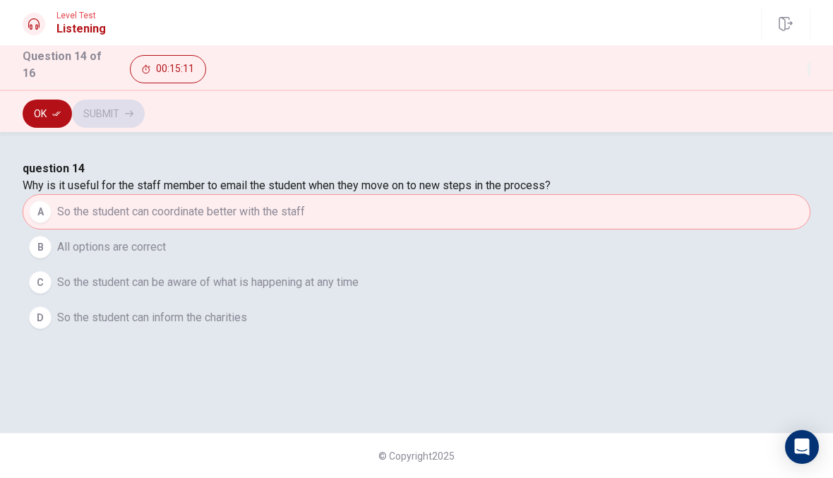
click at [47, 106] on button "Ok" at bounding box center [47, 113] width 49 height 28
click at [145, 113] on button "Submit" at bounding box center [108, 113] width 73 height 28
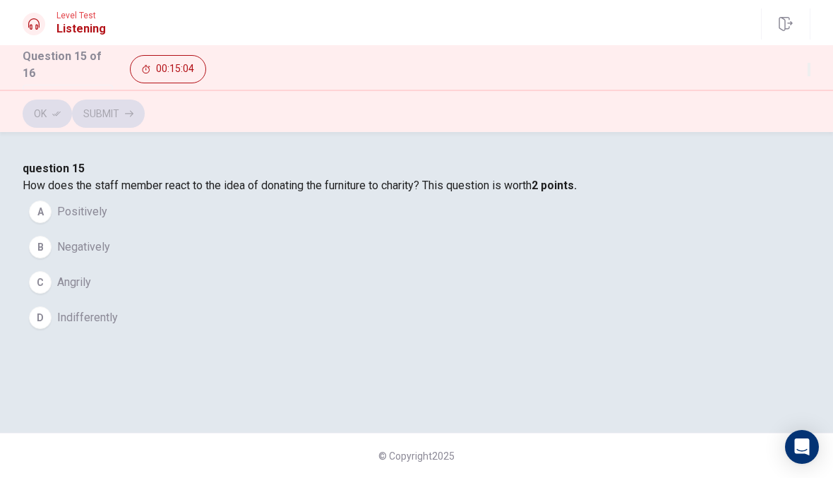
click at [52, 223] on div "A" at bounding box center [40, 211] width 23 height 23
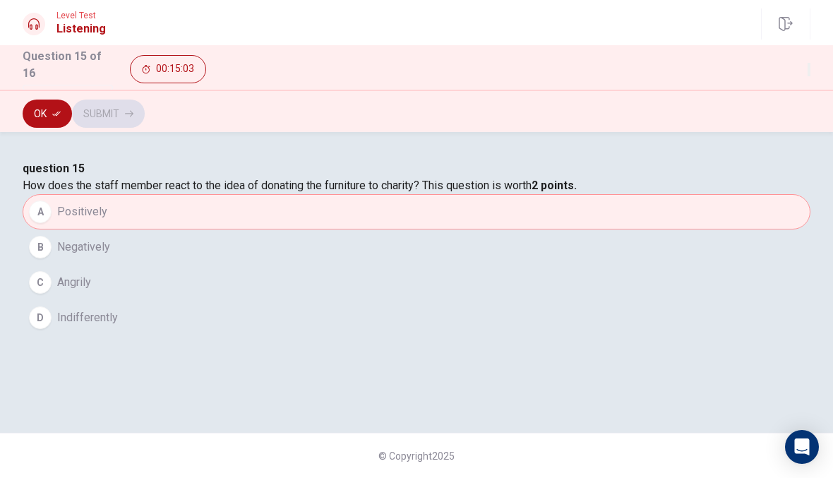
click at [57, 115] on button "Ok" at bounding box center [47, 113] width 49 height 28
click at [145, 115] on button "Submit" at bounding box center [108, 113] width 73 height 28
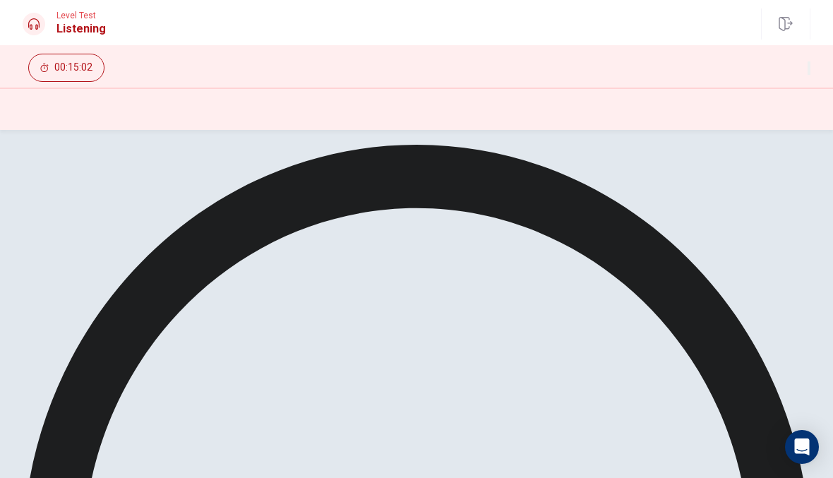
scroll to position [0, 0]
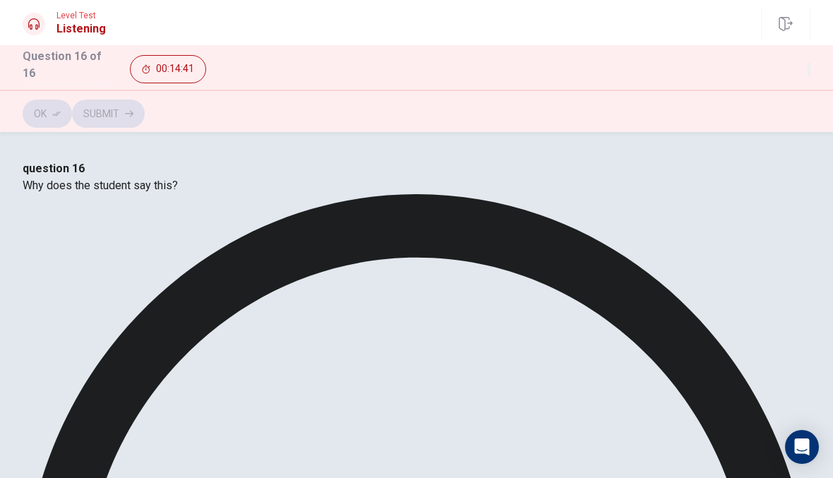
click at [47, 99] on button "Ok" at bounding box center [47, 113] width 49 height 28
click at [145, 106] on button "Submit" at bounding box center [108, 113] width 73 height 28
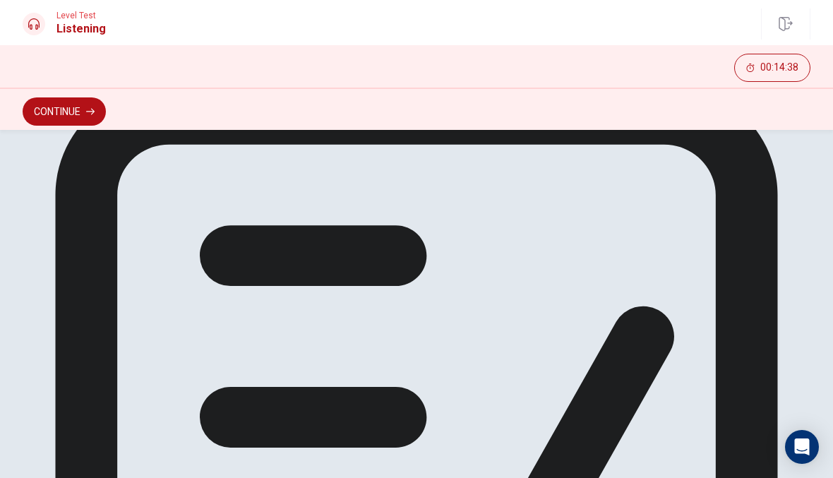
scroll to position [84, 0]
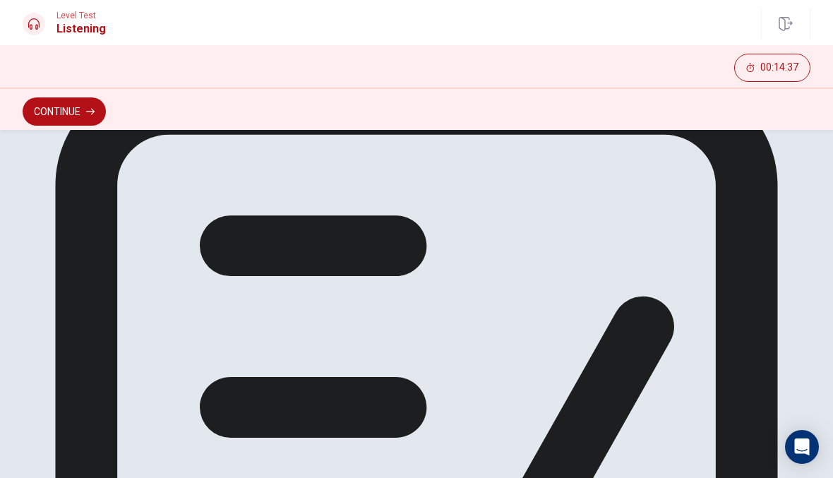
click at [416, 273] on div at bounding box center [416, 470] width 787 height 792
click at [85, 109] on button "Continue" at bounding box center [64, 111] width 83 height 28
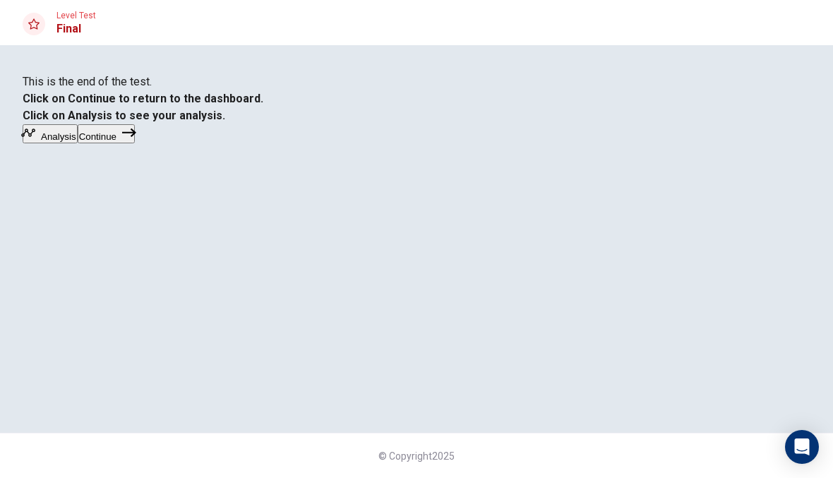
scroll to position [36, 0]
click at [135, 143] on button "Continue" at bounding box center [106, 133] width 57 height 19
